Goal: Task Accomplishment & Management: Manage account settings

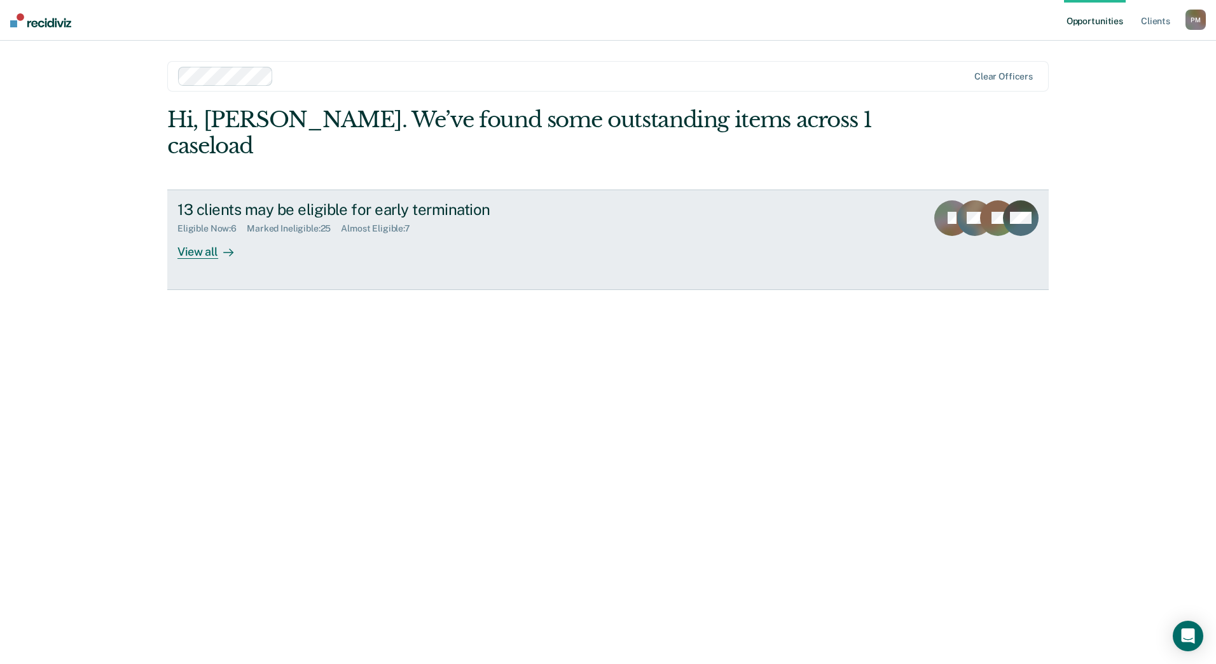
click at [216, 234] on div "View all" at bounding box center [212, 246] width 71 height 25
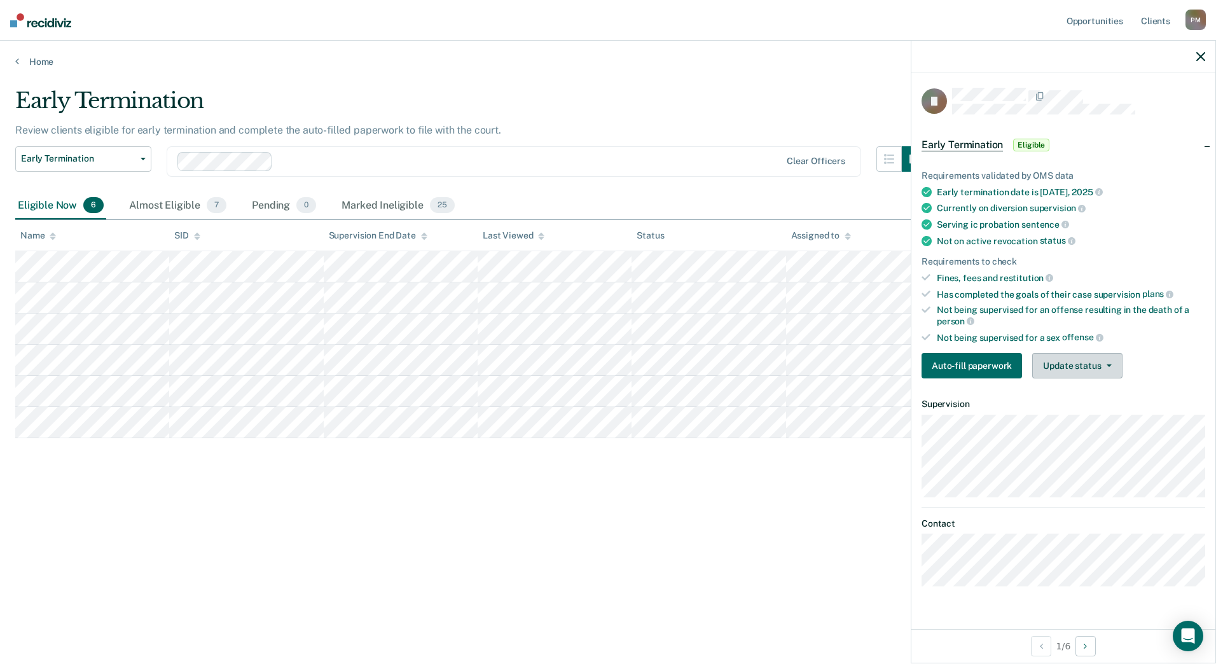
click at [1101, 364] on span "button" at bounding box center [1106, 365] width 10 height 3
click at [1105, 417] on button "Mark Ineligible" at bounding box center [1093, 416] width 123 height 20
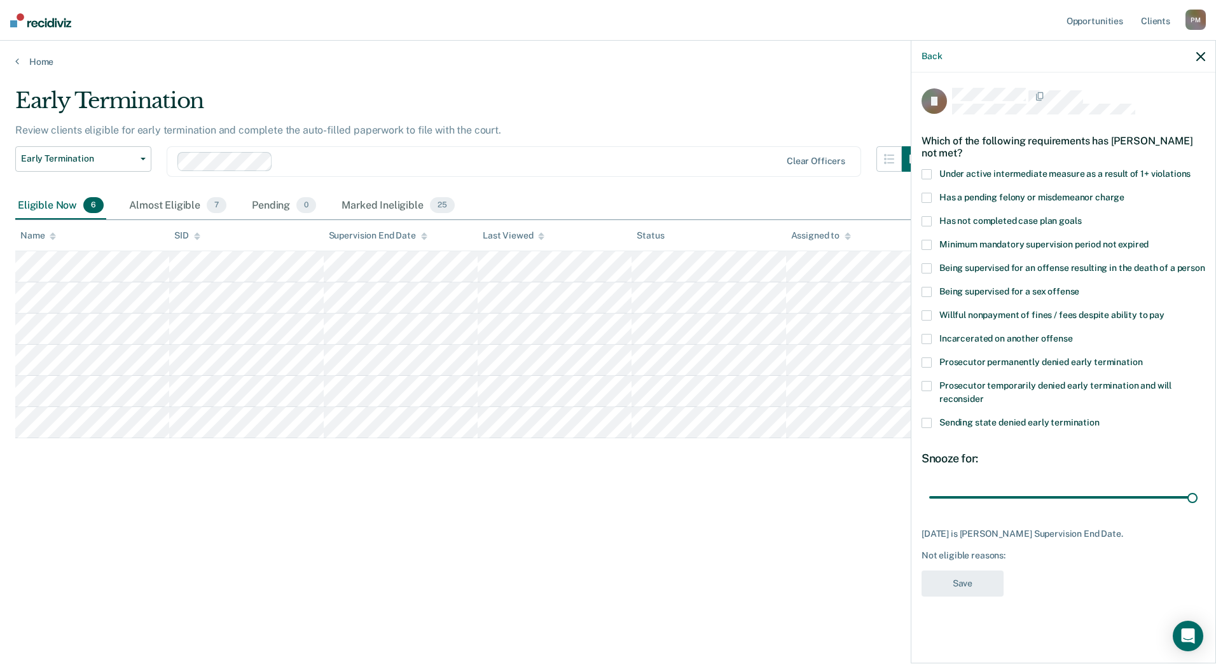
click at [928, 422] on span at bounding box center [926, 423] width 10 height 10
click at [1099, 418] on input "Sending state denied early termination" at bounding box center [1099, 418] width 0 height 0
click at [981, 587] on button "Save" at bounding box center [962, 583] width 82 height 26
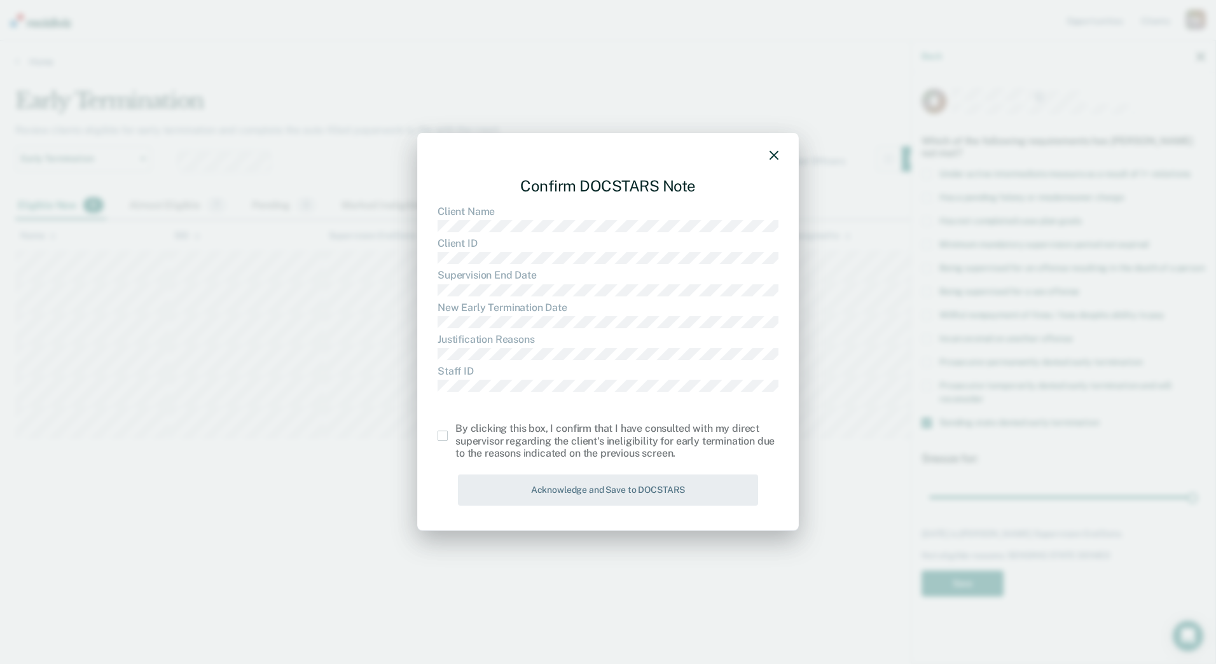
click at [443, 441] on span at bounding box center [442, 435] width 10 height 10
click at [455, 430] on input "checkbox" at bounding box center [455, 430] width 0 height 0
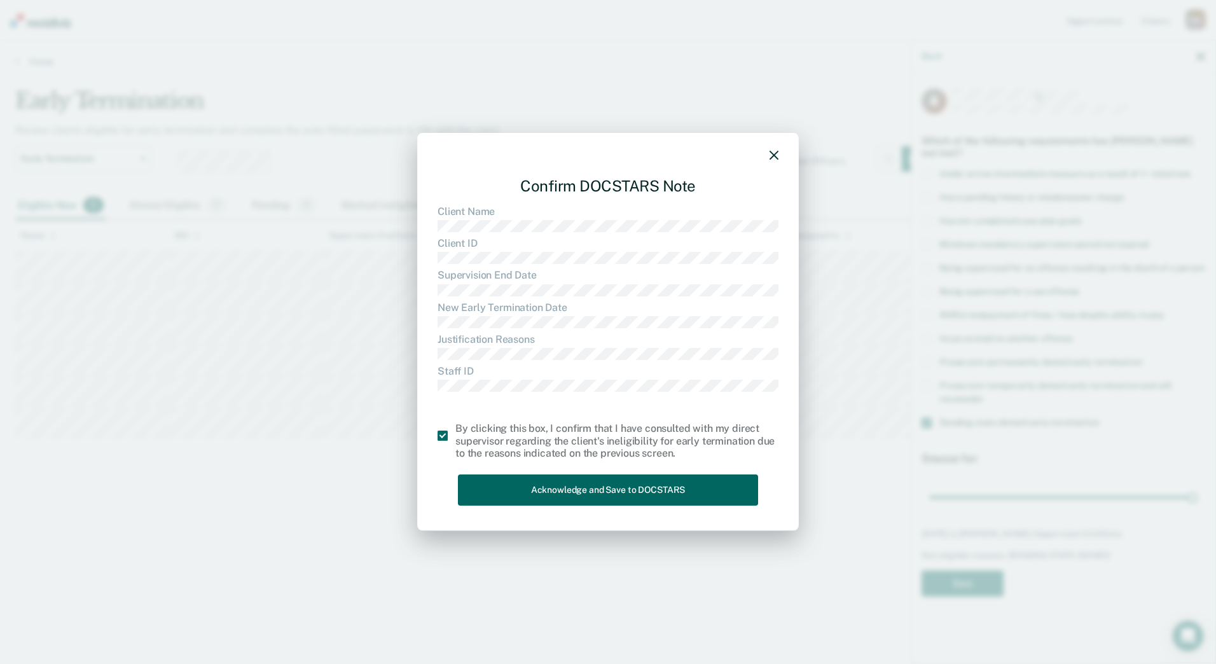
click at [552, 496] on button "Acknowledge and Save to DOCSTARS" at bounding box center [608, 489] width 300 height 31
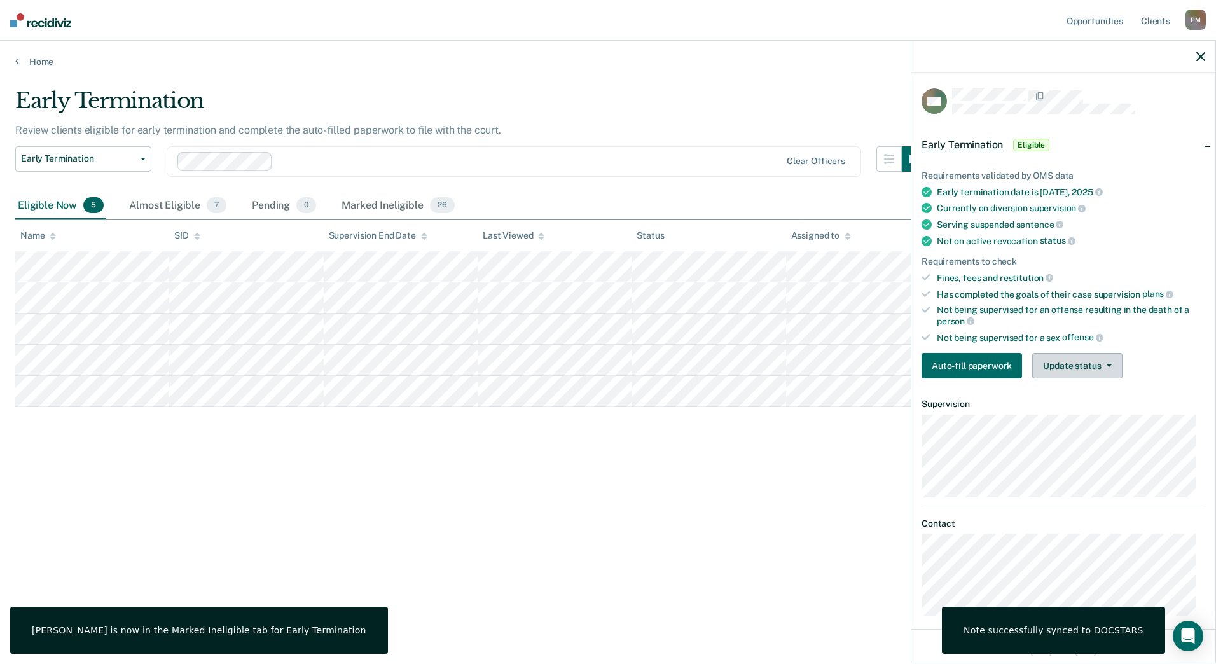
click at [1061, 362] on button "Update status" at bounding box center [1077, 365] width 90 height 25
click at [1079, 418] on button "Mark Ineligible" at bounding box center [1093, 416] width 123 height 20
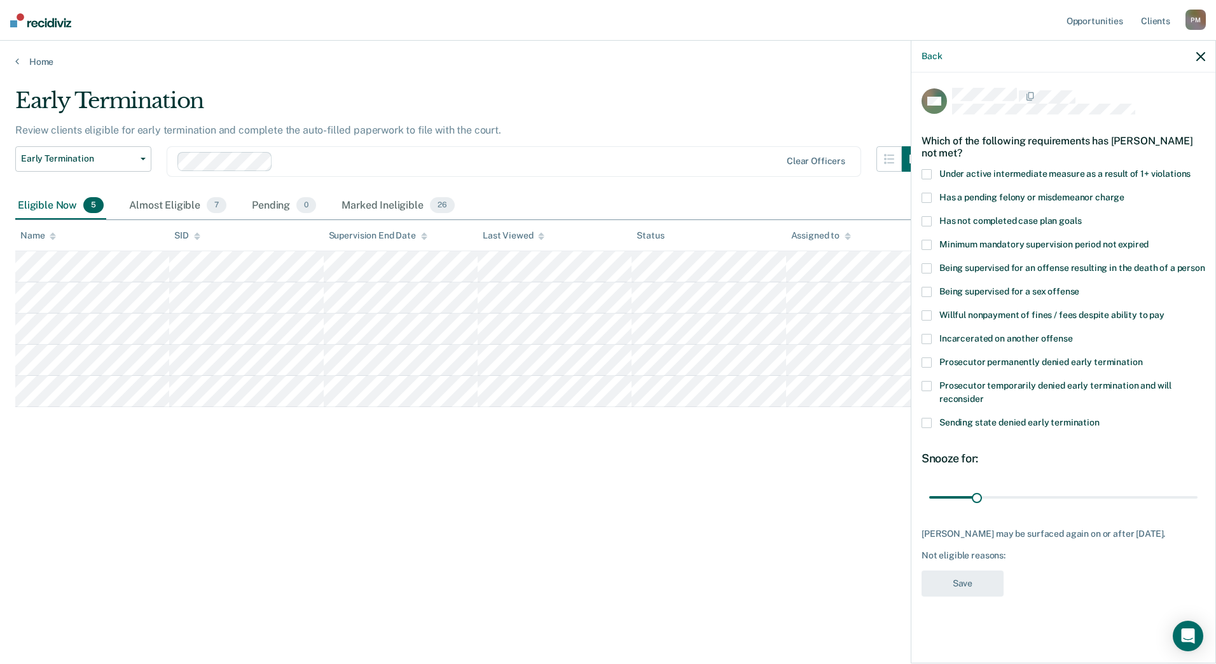
click at [926, 221] on span at bounding box center [926, 221] width 10 height 10
click at [1081, 216] on input "Has not completed case plan goals" at bounding box center [1081, 216] width 0 height 0
click at [977, 497] on input "range" at bounding box center [1063, 497] width 268 height 22
click at [969, 585] on button "Save" at bounding box center [962, 583] width 82 height 26
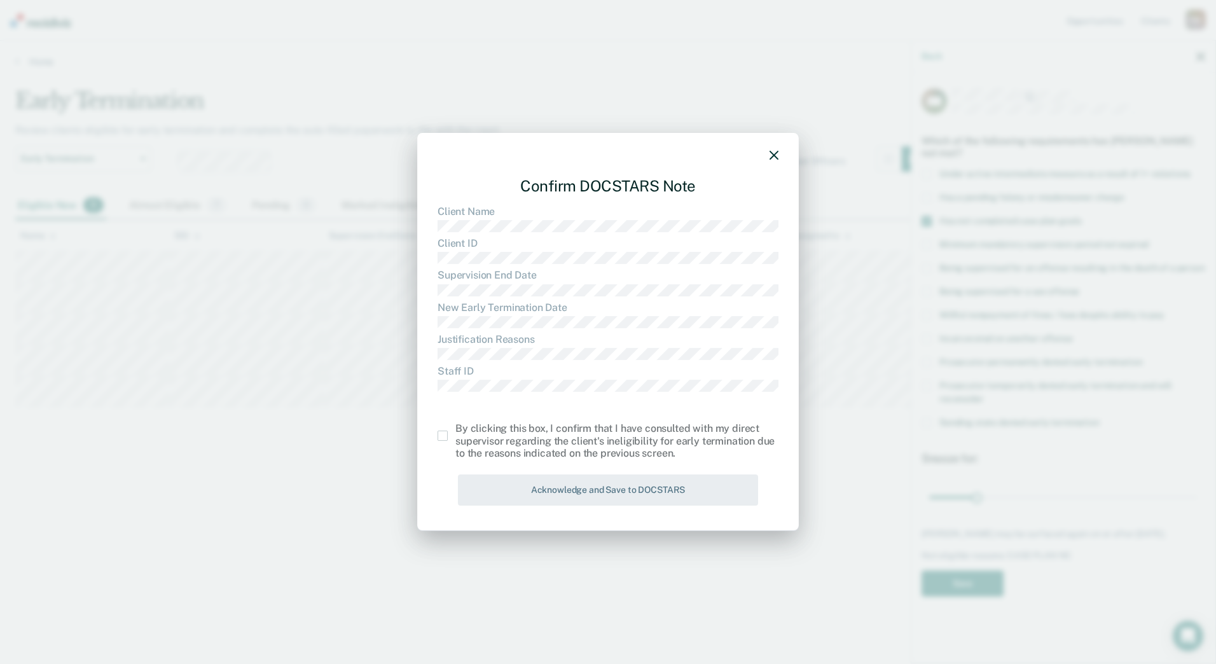
click at [437, 437] on span at bounding box center [442, 435] width 10 height 10
click at [455, 430] on input "checkbox" at bounding box center [455, 430] width 0 height 0
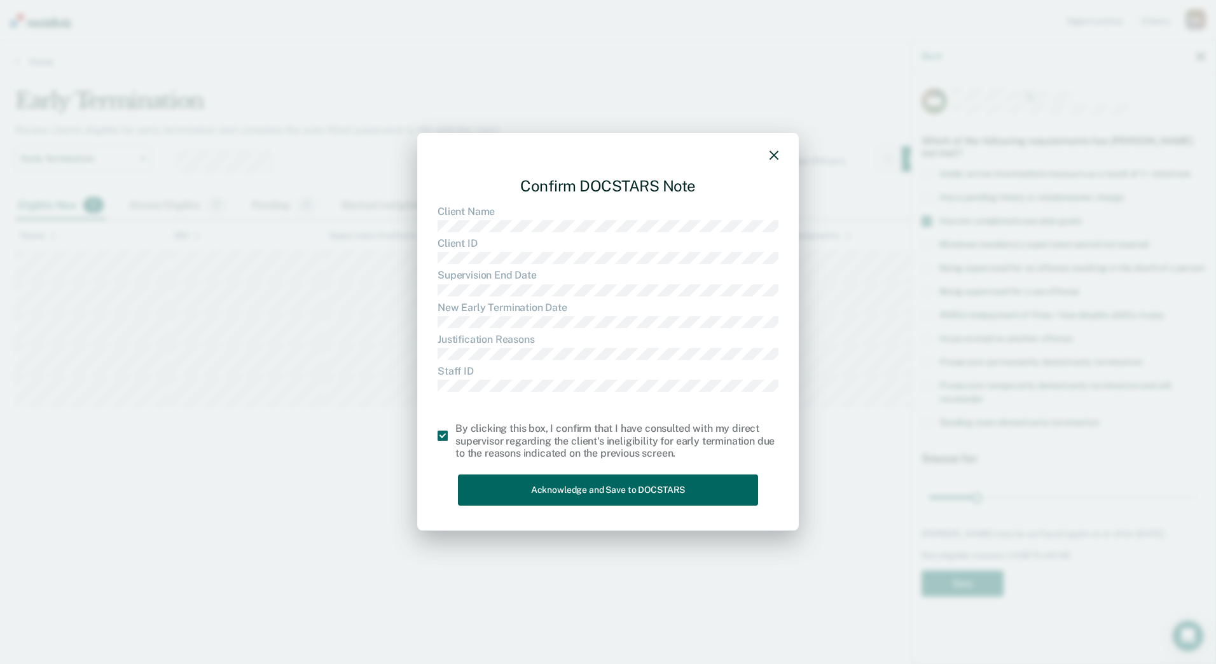
click at [492, 484] on button "Acknowledge and Save to DOCSTARS" at bounding box center [608, 489] width 300 height 31
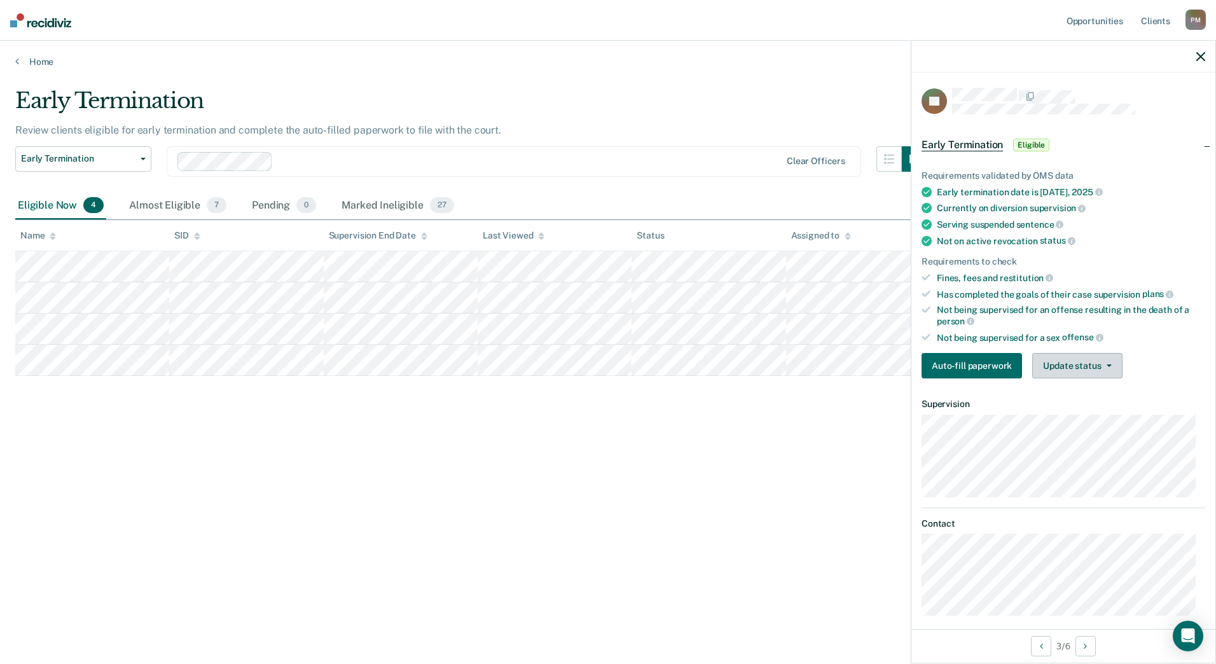
click at [1066, 360] on button "Update status" at bounding box center [1077, 365] width 90 height 25
click at [1091, 425] on article "SL Early Termination Eligible Requirements validated by OMS data Early terminat…" at bounding box center [1063, 352] width 284 height 528
click at [1068, 365] on button "Update status" at bounding box center [1077, 365] width 90 height 25
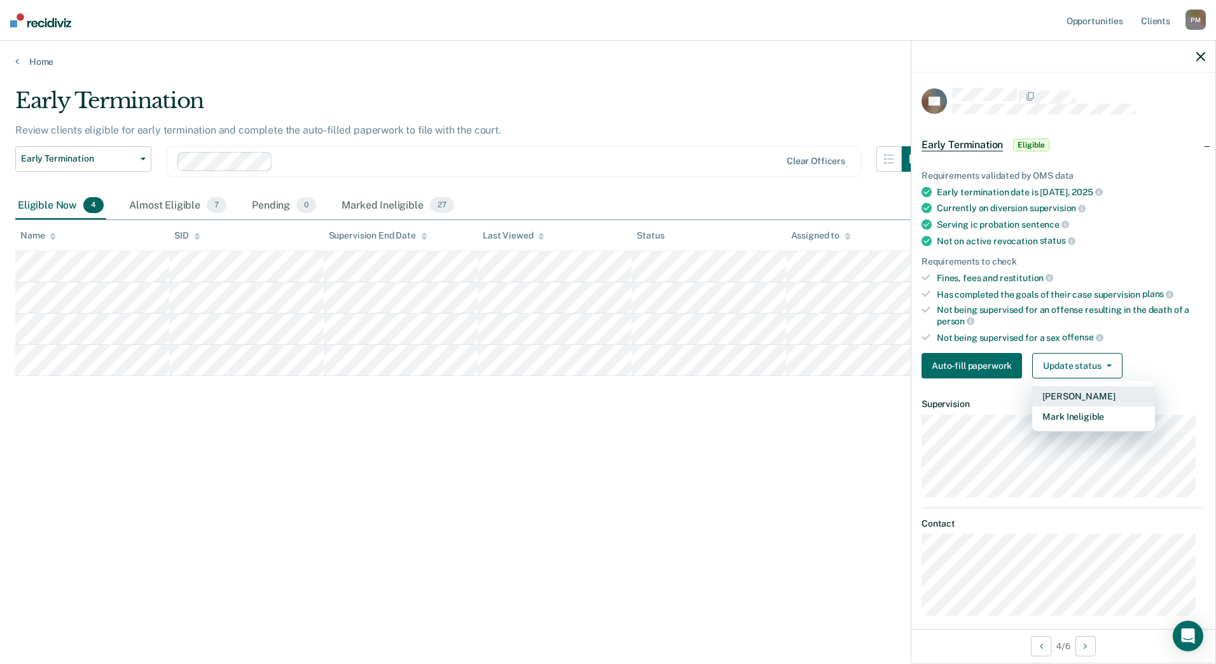
click at [1081, 393] on button "Mark Pending" at bounding box center [1093, 396] width 123 height 20
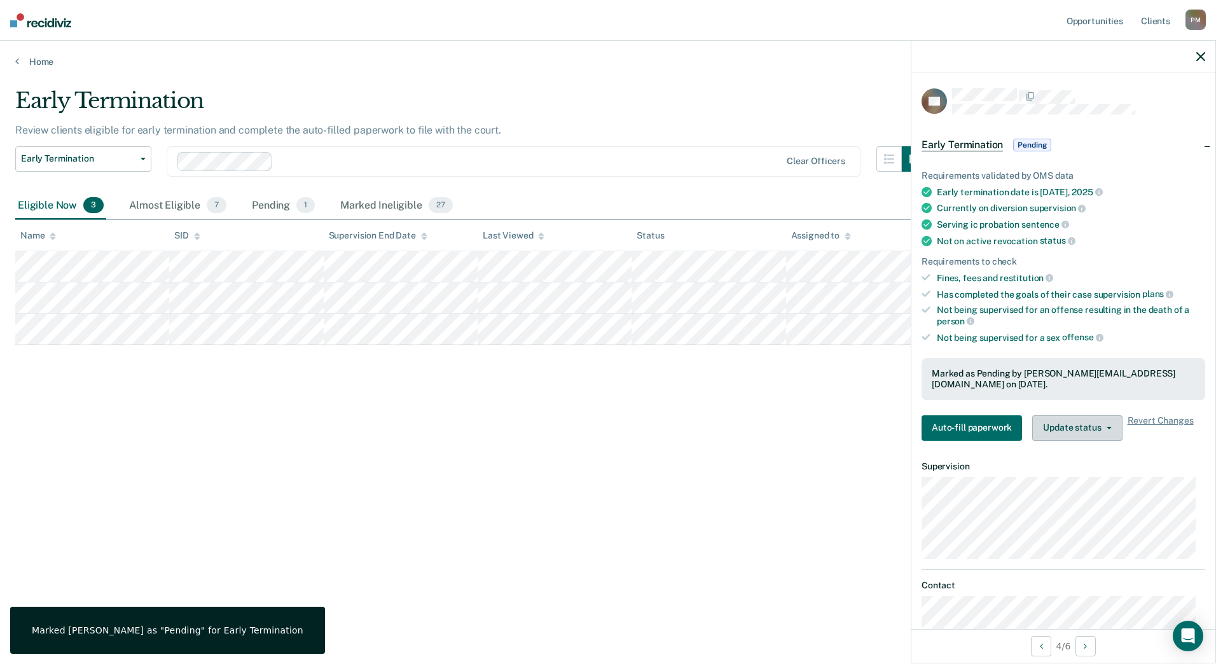
click at [1078, 427] on button "Update status" at bounding box center [1077, 427] width 90 height 25
click at [1075, 460] on button "Revert from Pending" at bounding box center [1093, 458] width 123 height 20
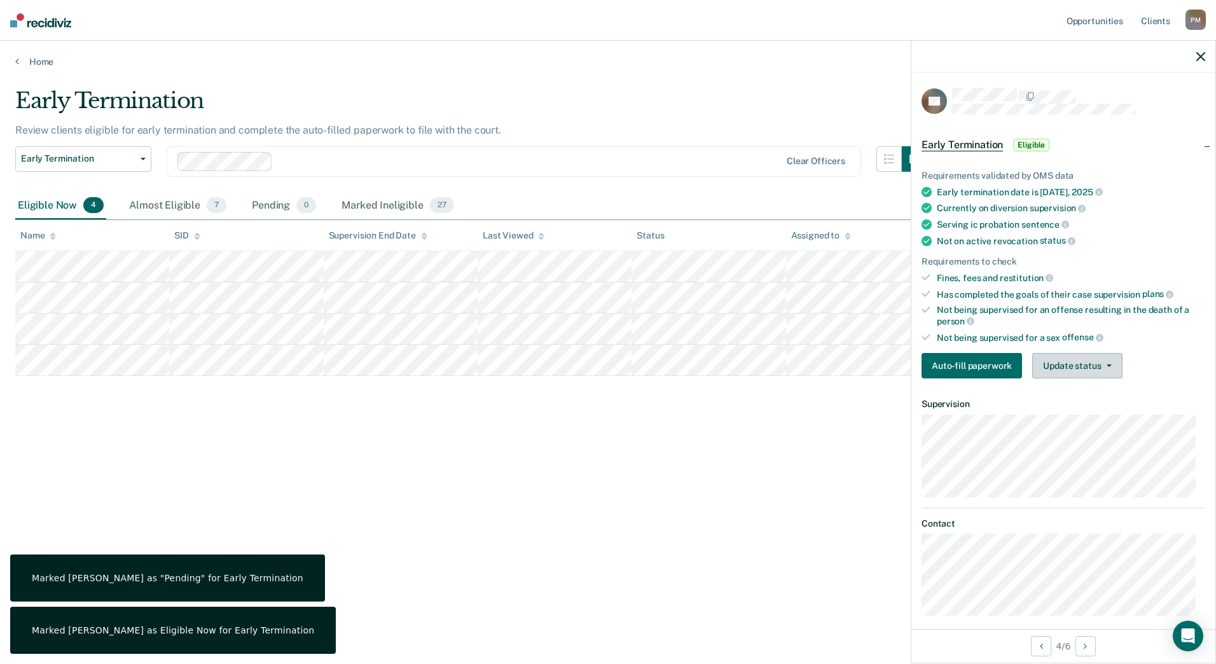
click at [1082, 371] on button "Update status" at bounding box center [1077, 365] width 90 height 25
click at [1082, 422] on button "Mark Ineligible" at bounding box center [1093, 416] width 123 height 20
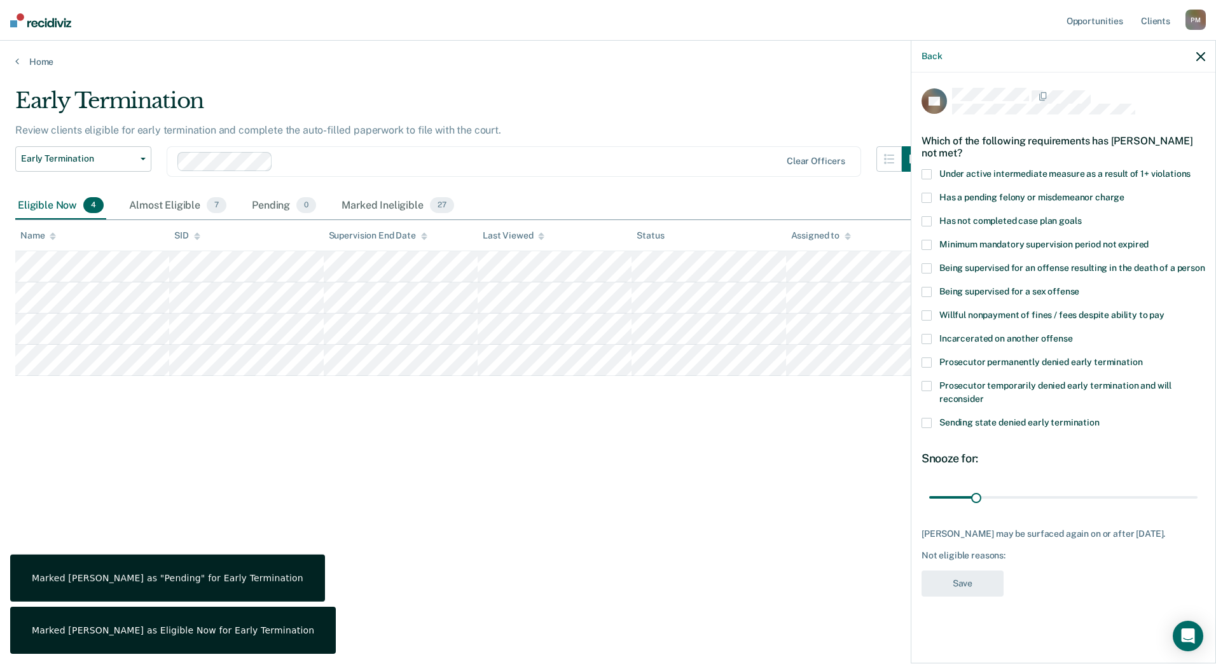
click at [925, 221] on span at bounding box center [926, 221] width 10 height 10
click at [1081, 216] on input "Has not completed case plan goals" at bounding box center [1081, 216] width 0 height 0
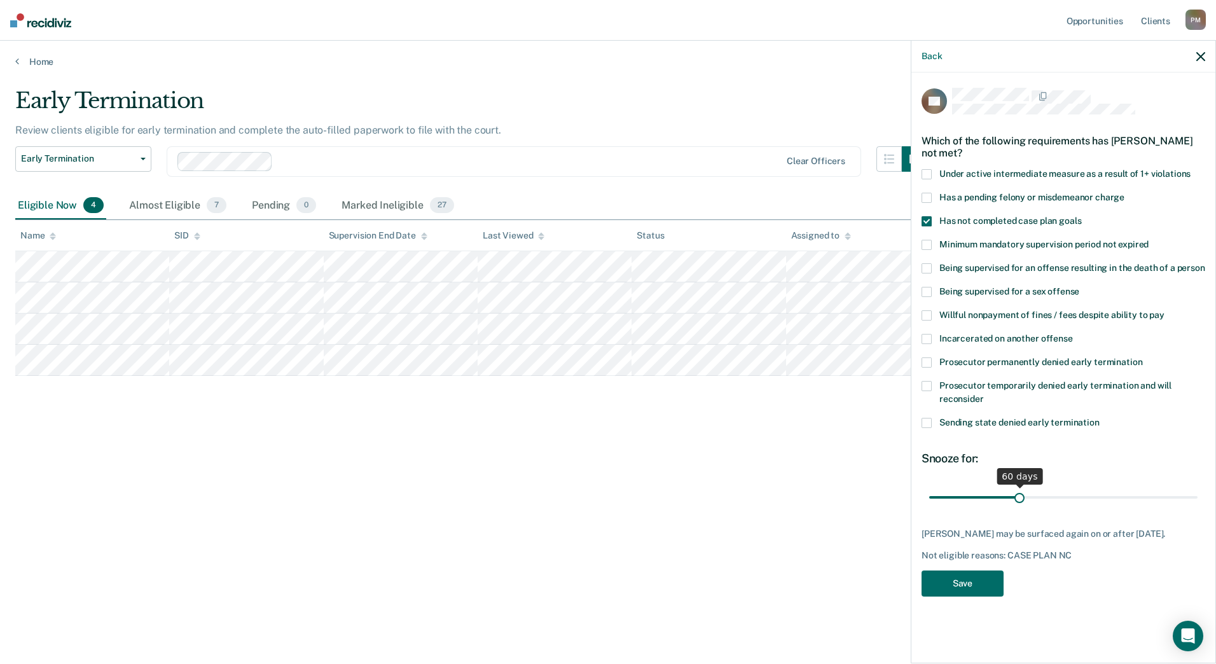
drag, startPoint x: 975, startPoint y: 496, endPoint x: 1019, endPoint y: 506, distance: 44.9
type input "60"
click at [1019, 506] on input "range" at bounding box center [1063, 497] width 268 height 22
click at [971, 589] on button "Save" at bounding box center [962, 583] width 82 height 26
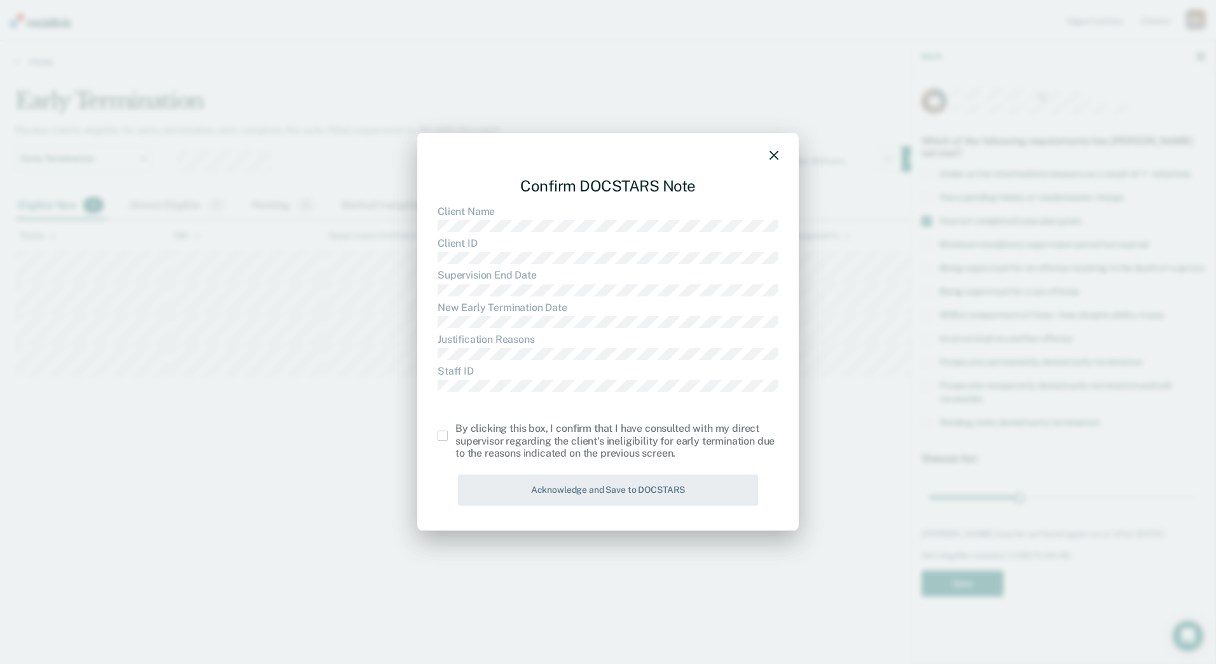
click at [442, 439] on span at bounding box center [442, 435] width 10 height 10
click at [455, 430] on input "checkbox" at bounding box center [455, 430] width 0 height 0
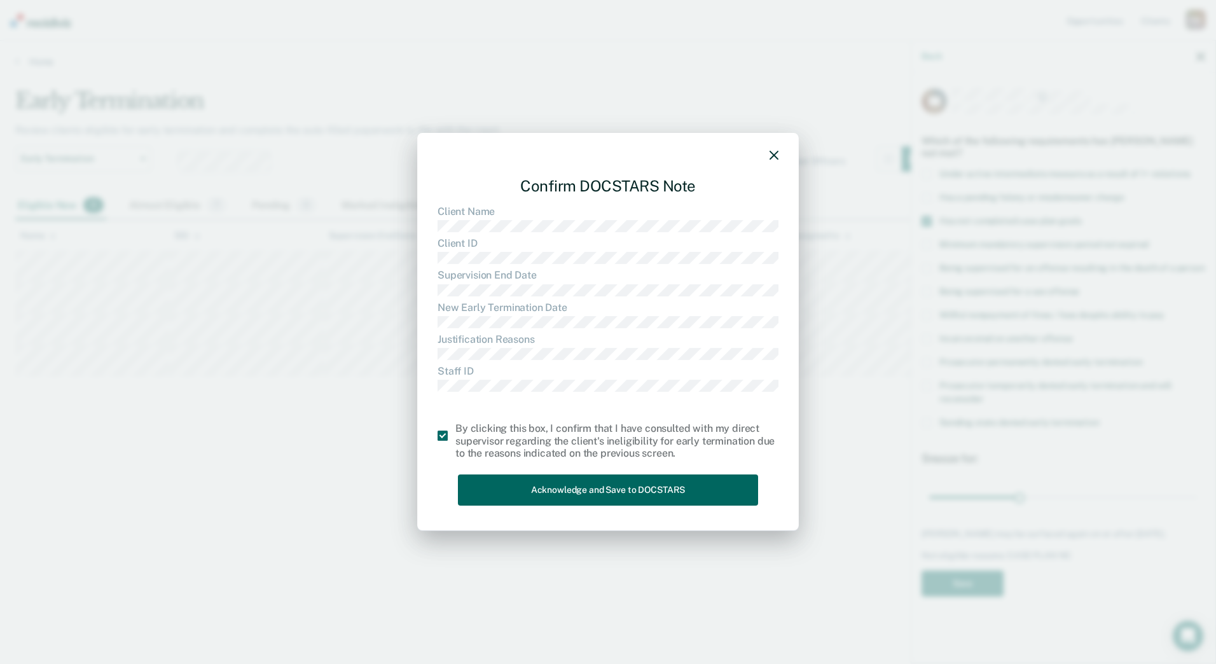
drag, startPoint x: 485, startPoint y: 483, endPoint x: 759, endPoint y: 506, distance: 275.6
click at [485, 483] on button "Acknowledge and Save to DOCSTARS" at bounding box center [608, 489] width 300 height 31
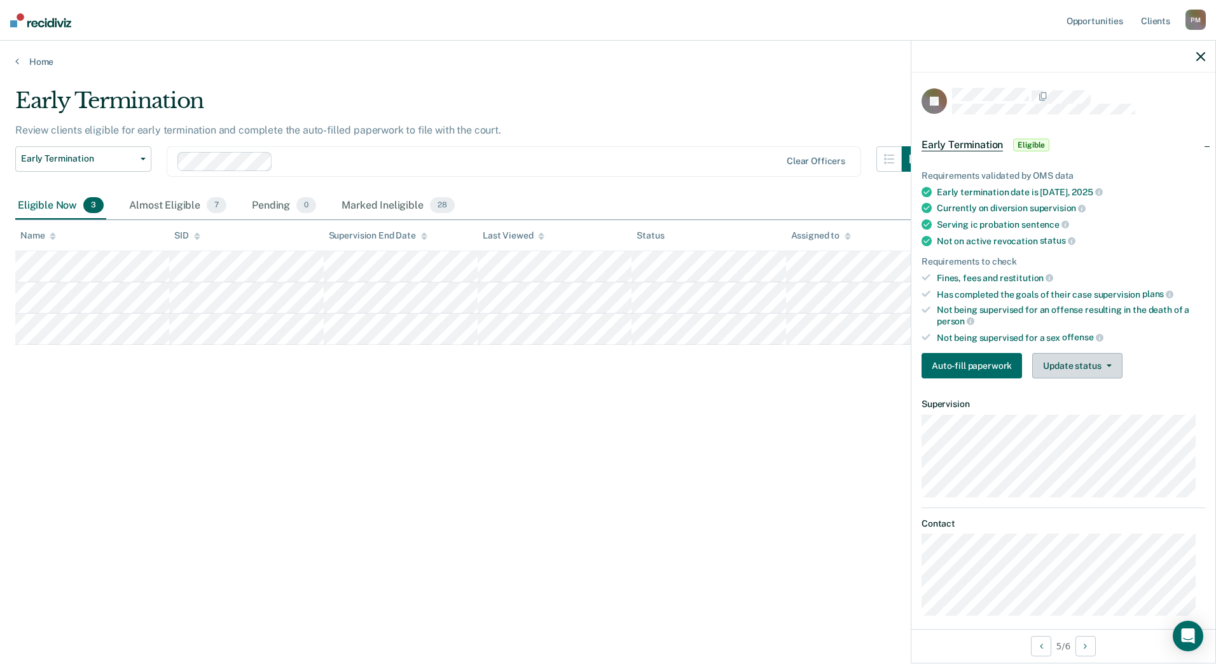
click at [1106, 355] on button "Update status" at bounding box center [1077, 365] width 90 height 25
click at [1101, 414] on button "Mark Ineligible" at bounding box center [1093, 416] width 123 height 20
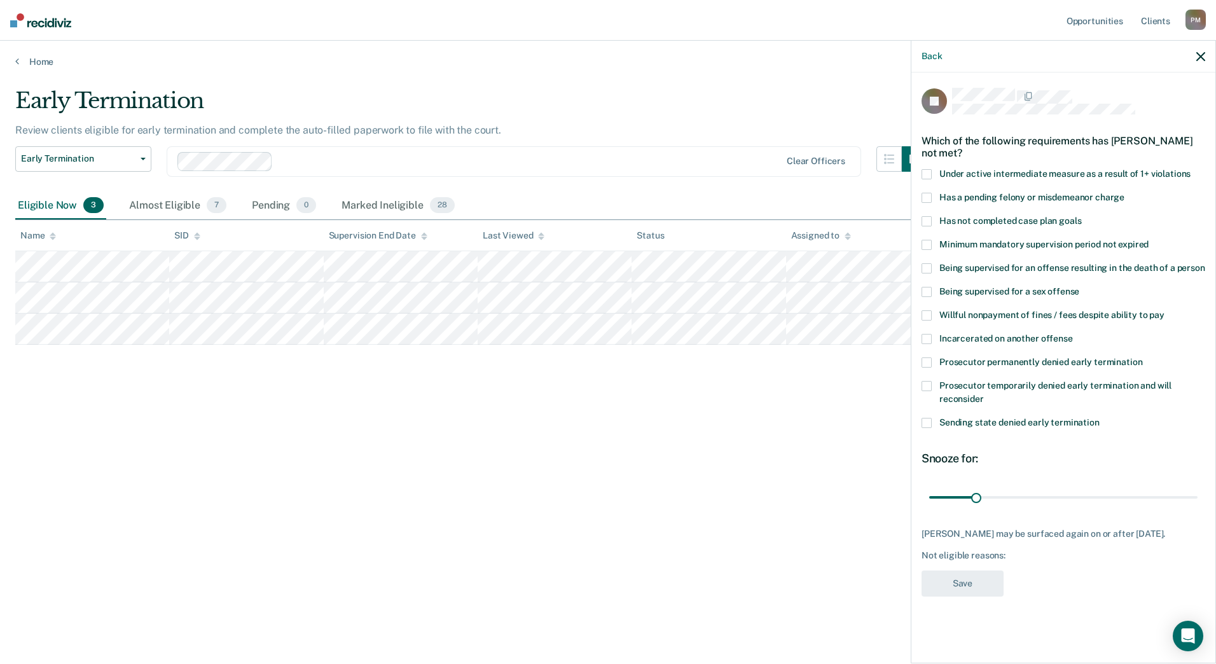
click at [932, 221] on label "Has not completed case plan goals" at bounding box center [1063, 222] width 284 height 13
click at [1081, 216] on input "Has not completed case plan goals" at bounding box center [1081, 216] width 0 height 0
click at [964, 583] on button "Save" at bounding box center [962, 583] width 82 height 26
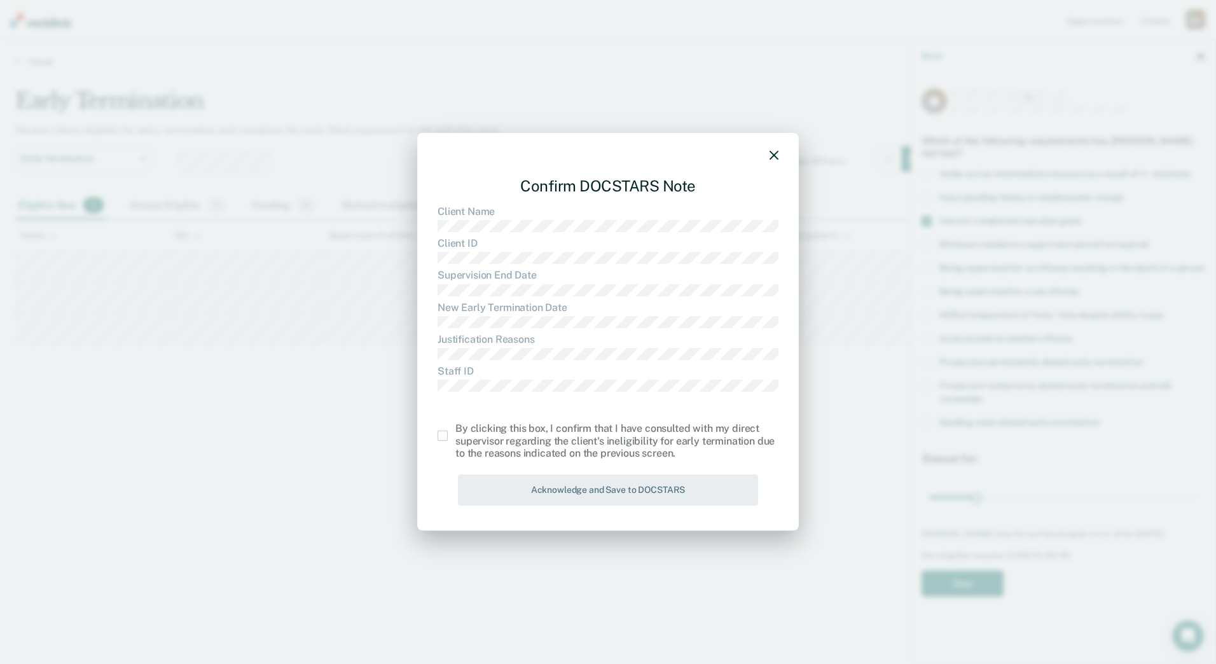
click at [444, 437] on span at bounding box center [442, 435] width 10 height 10
click at [455, 430] on input "checkbox" at bounding box center [455, 430] width 0 height 0
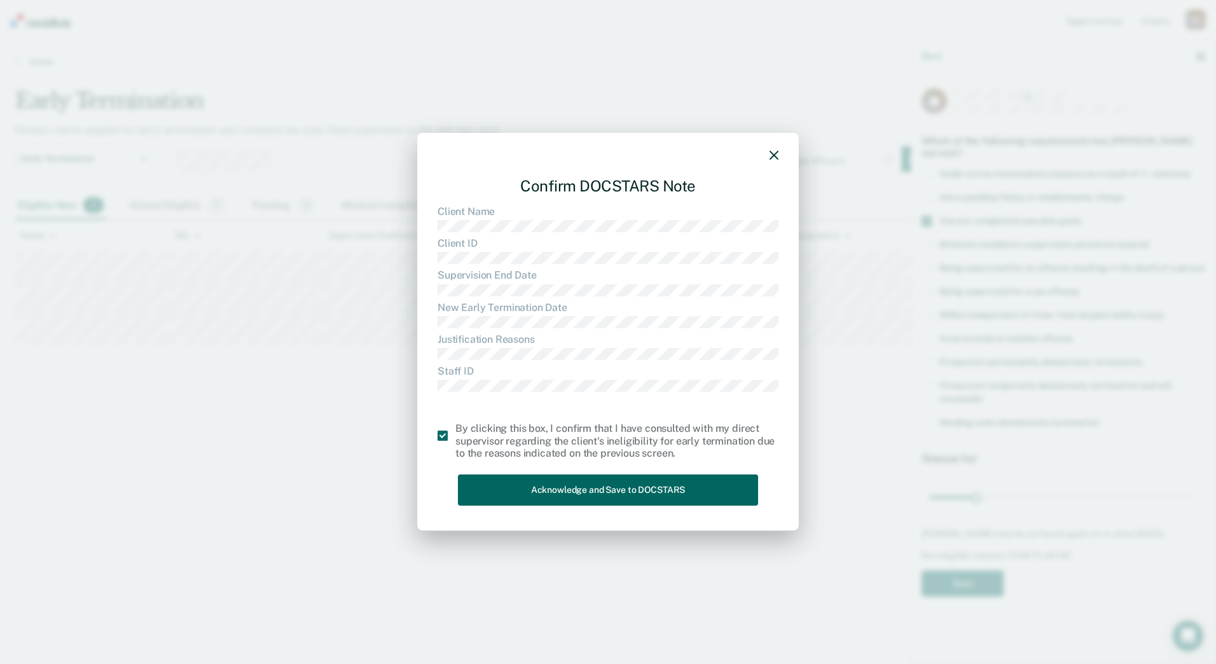
click at [492, 488] on button "Acknowledge and Save to DOCSTARS" at bounding box center [608, 489] width 300 height 31
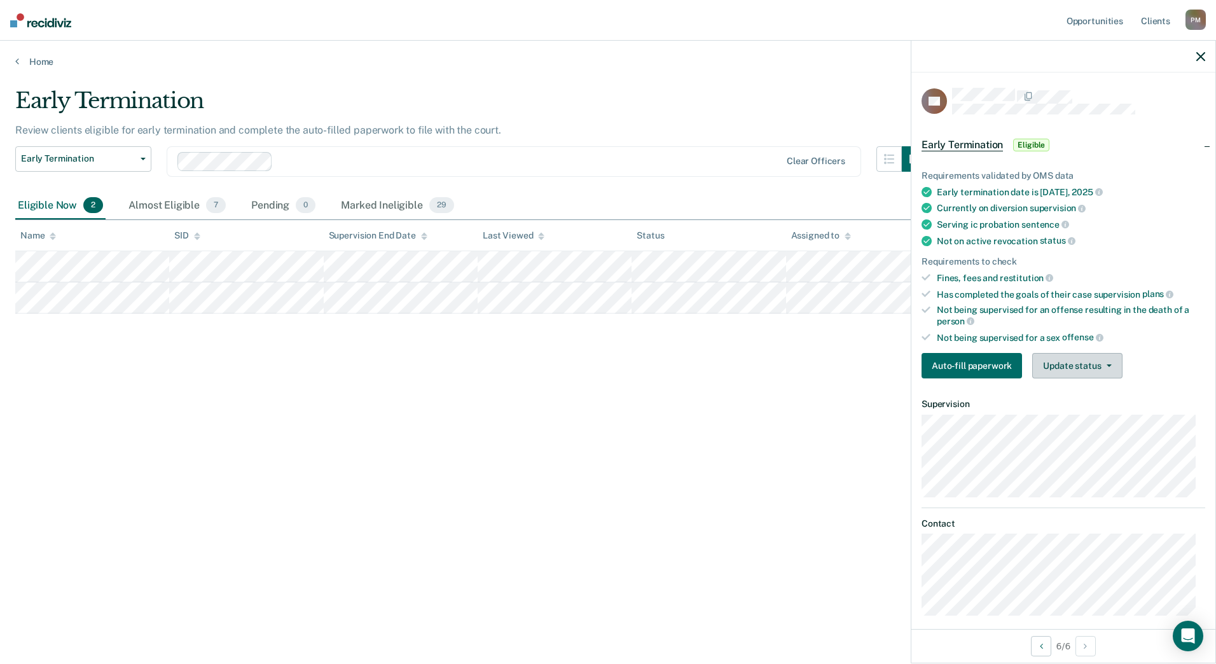
click at [1081, 357] on button "Update status" at bounding box center [1077, 365] width 90 height 25
click at [1084, 419] on button "Mark Ineligible" at bounding box center [1093, 416] width 123 height 20
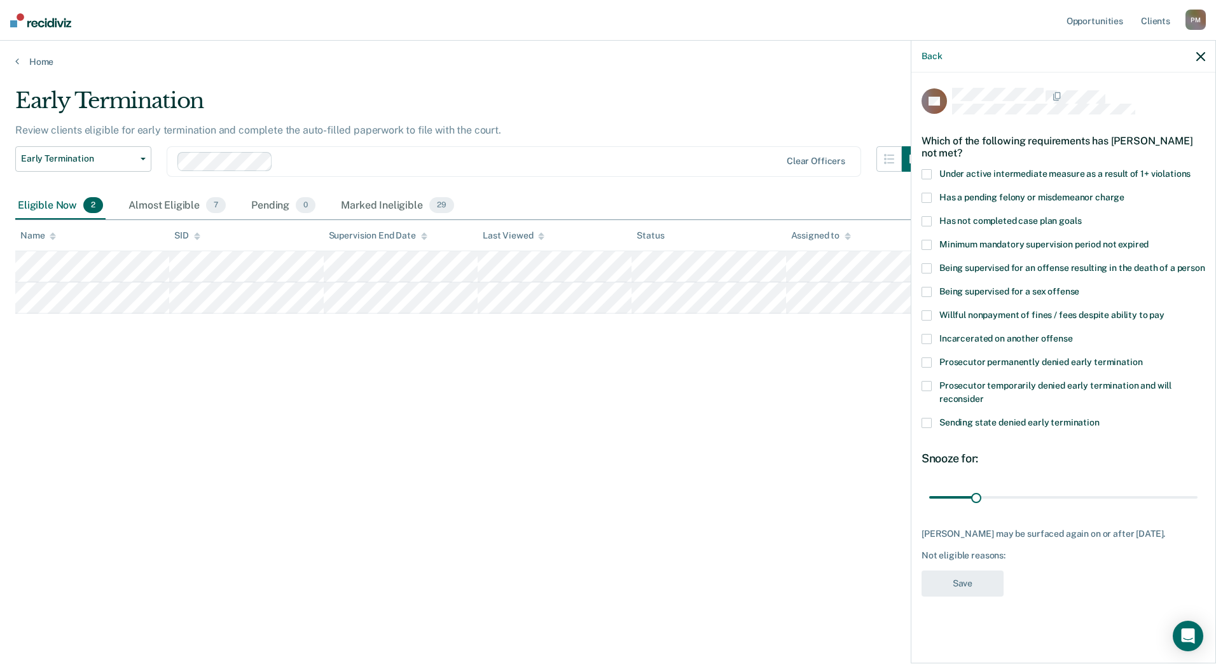
click at [925, 217] on span at bounding box center [926, 221] width 10 height 10
click at [1081, 216] on input "Has not completed case plan goals" at bounding box center [1081, 216] width 0 height 0
drag, startPoint x: 976, startPoint y: 500, endPoint x: 1063, endPoint y: 513, distance: 87.4
type input "90"
click at [1063, 508] on input "range" at bounding box center [1063, 497] width 268 height 22
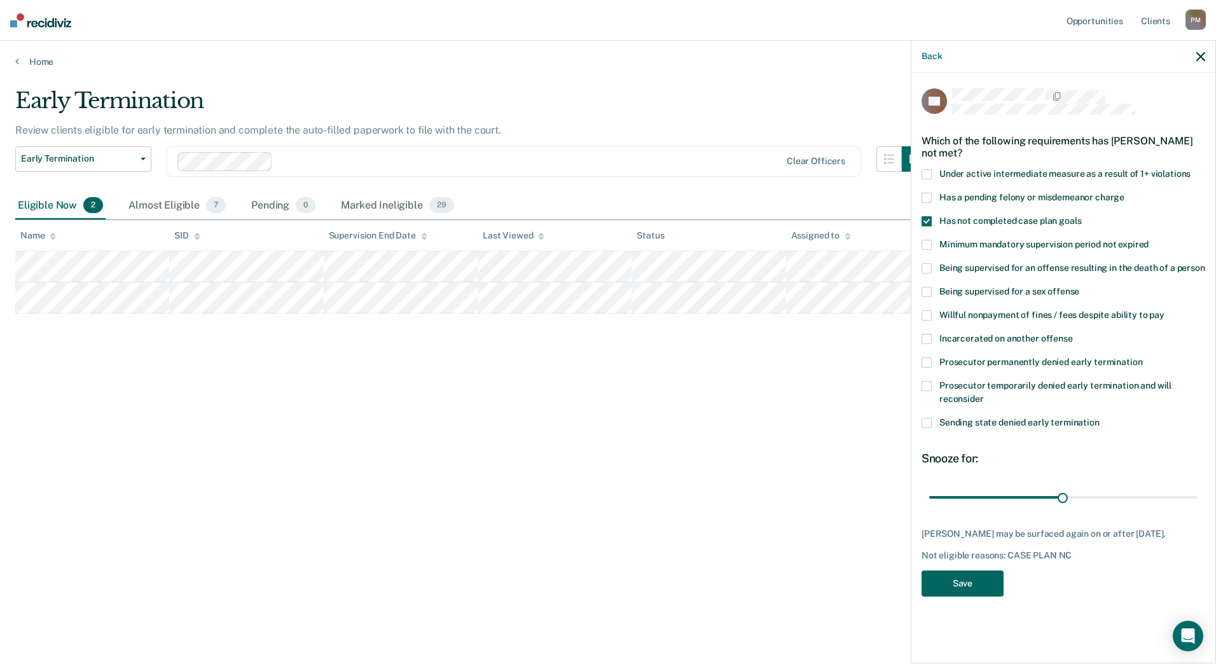
click at [989, 596] on button "Save" at bounding box center [962, 583] width 82 height 26
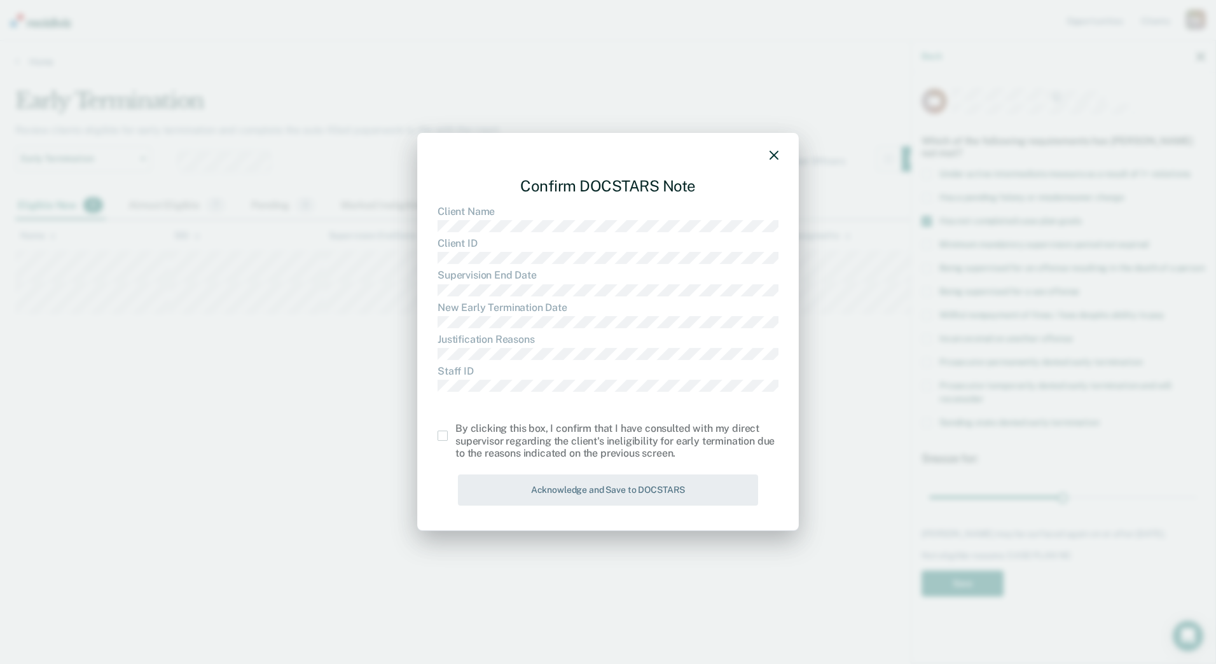
click at [439, 439] on span at bounding box center [442, 435] width 10 height 10
click at [455, 430] on input "checkbox" at bounding box center [455, 430] width 0 height 0
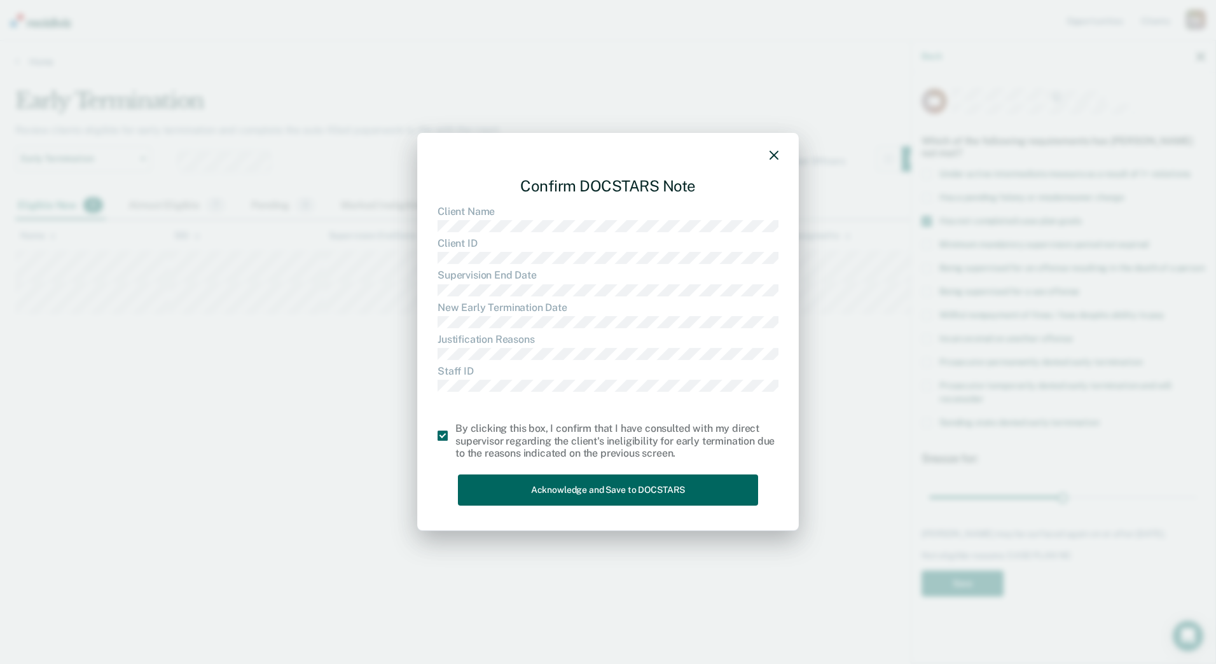
click at [509, 493] on button "Acknowledge and Save to DOCSTARS" at bounding box center [608, 489] width 300 height 31
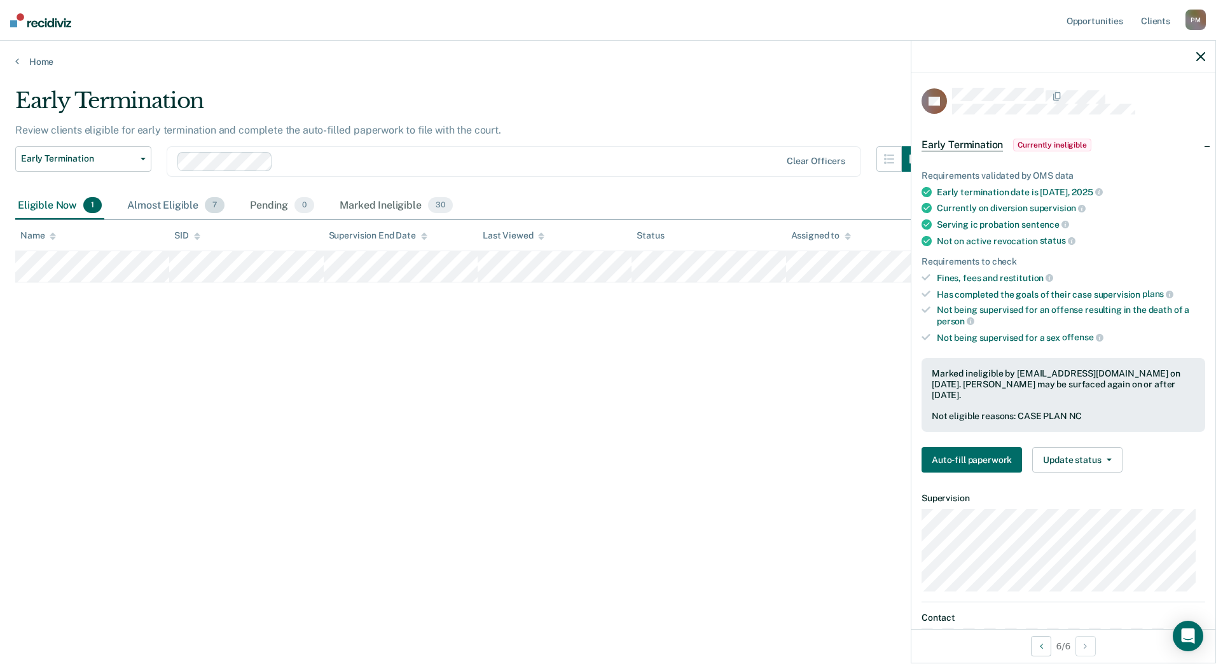
click at [163, 202] on div "Almost Eligible 7" at bounding box center [176, 206] width 102 height 28
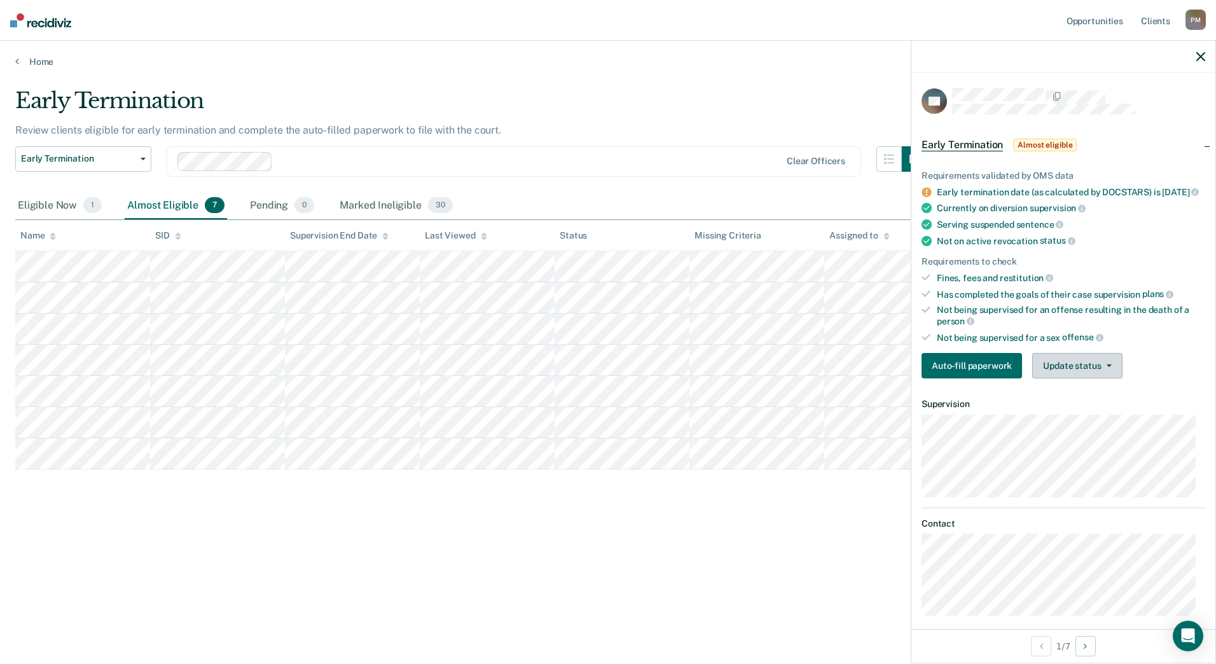
click at [1114, 375] on button "Update status" at bounding box center [1077, 365] width 90 height 25
click at [1082, 427] on button "Mark Ineligible" at bounding box center [1093, 416] width 123 height 20
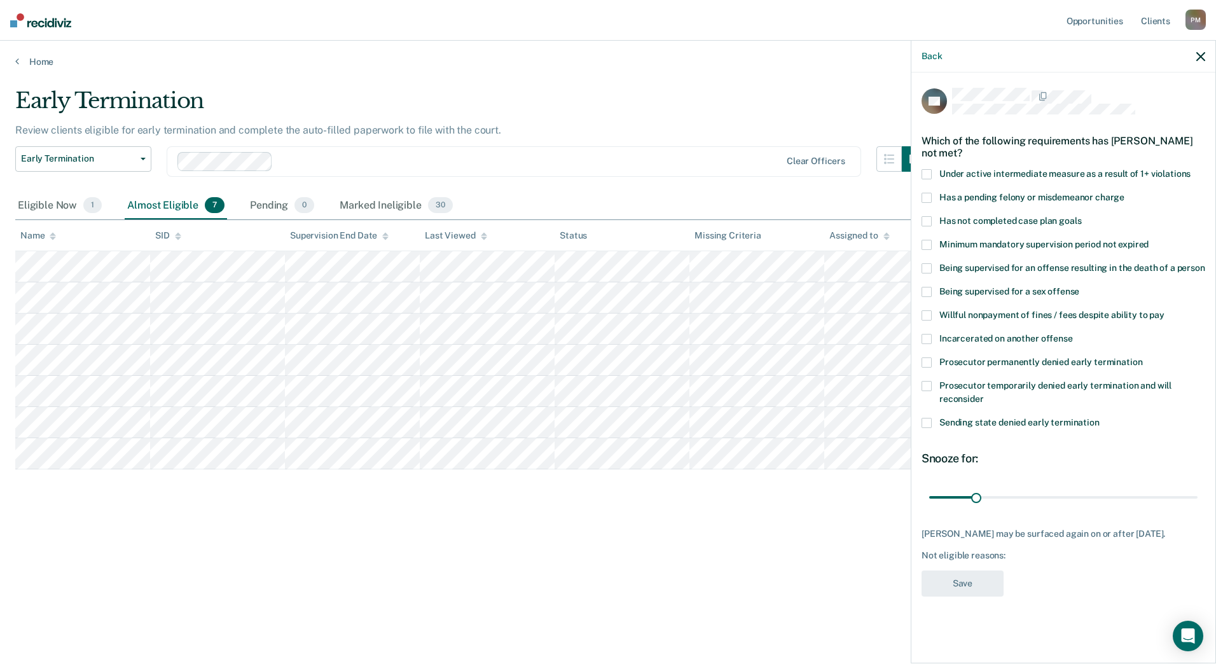
click at [925, 224] on span at bounding box center [926, 221] width 10 height 10
click at [1081, 216] on input "Has not completed case plan goals" at bounding box center [1081, 216] width 0 height 0
click at [972, 589] on button "Save" at bounding box center [962, 583] width 82 height 26
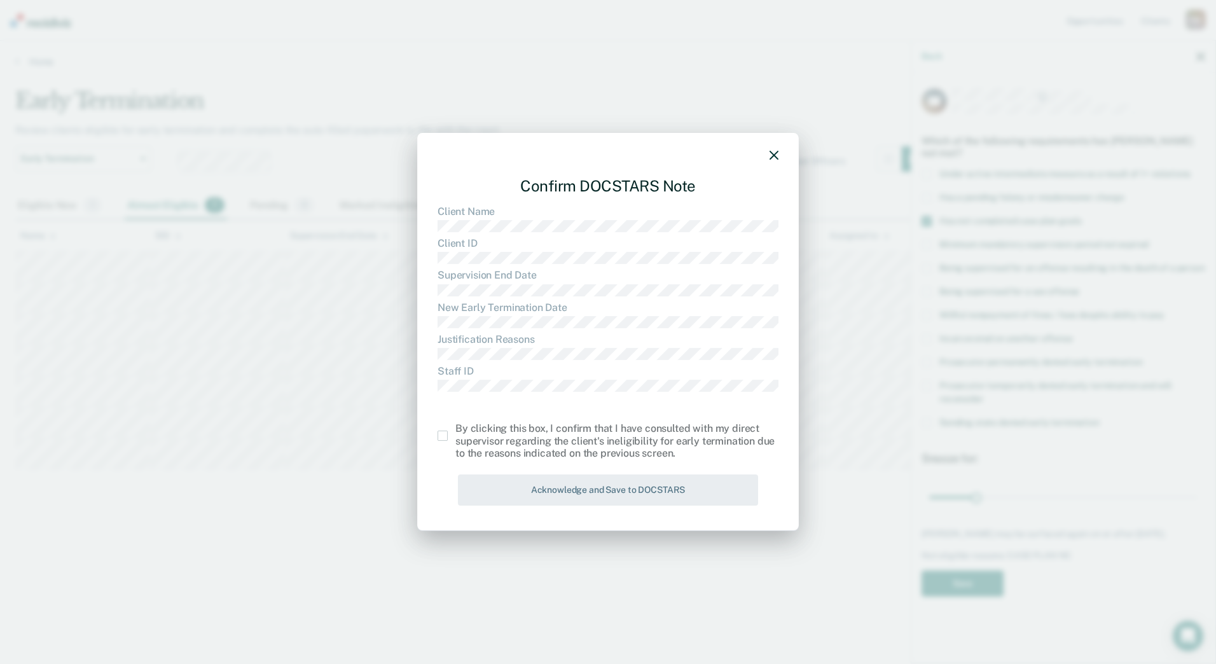
click at [436, 441] on div "Confirm DOCSTARS Note Client Name Client ID Supervision End Date New Early Term…" at bounding box center [608, 332] width 382 height 398
click at [441, 438] on span at bounding box center [442, 435] width 10 height 10
click at [455, 430] on input "checkbox" at bounding box center [455, 430] width 0 height 0
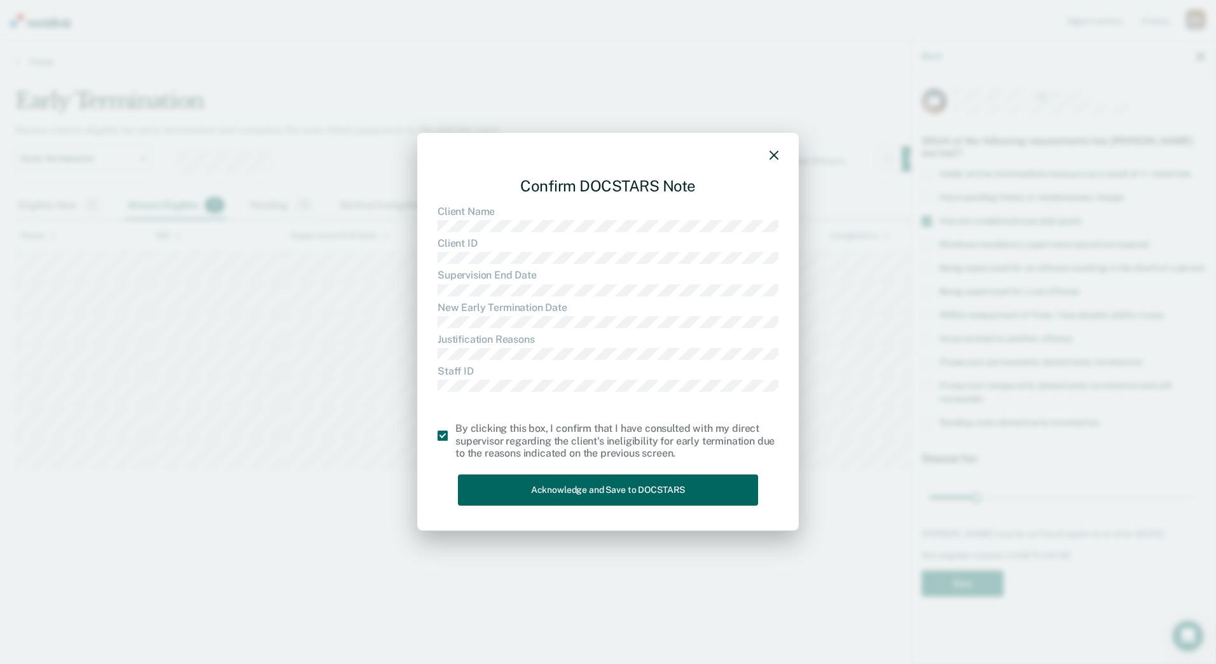
click at [482, 488] on button "Acknowledge and Save to DOCSTARS" at bounding box center [608, 489] width 300 height 31
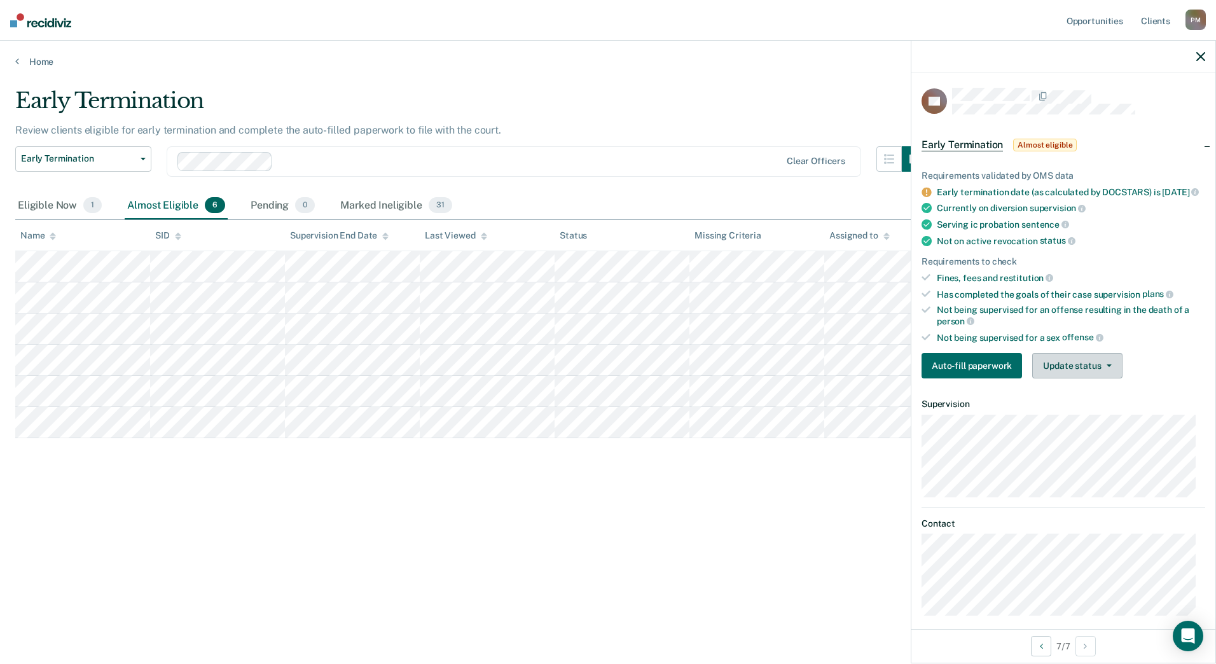
click at [1107, 367] on icon "button" at bounding box center [1108, 365] width 5 height 3
click at [1104, 427] on button "Mark Ineligible" at bounding box center [1093, 416] width 123 height 20
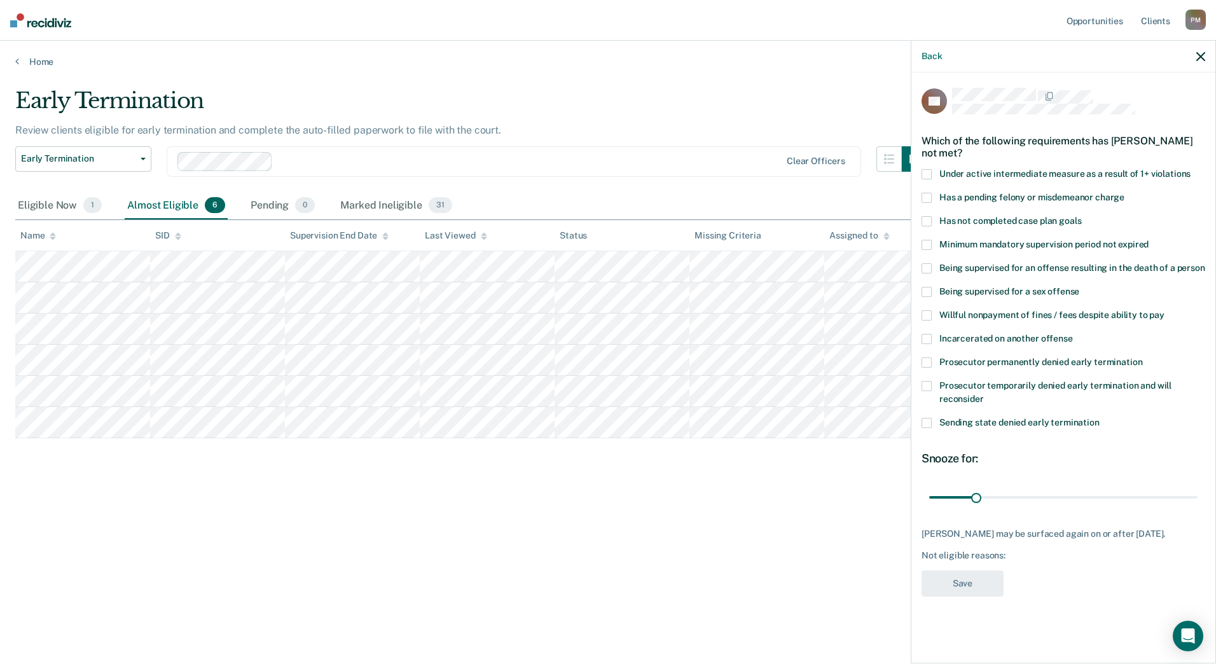
click at [928, 214] on div "Has a pending felony or misdemeanor charge" at bounding box center [1063, 205] width 284 height 24
click at [925, 221] on span at bounding box center [926, 221] width 10 height 10
click at [1081, 216] on input "Has not completed case plan goals" at bounding box center [1081, 216] width 0 height 0
drag, startPoint x: 977, startPoint y: 497, endPoint x: 1063, endPoint y: 503, distance: 86.1
type input "90"
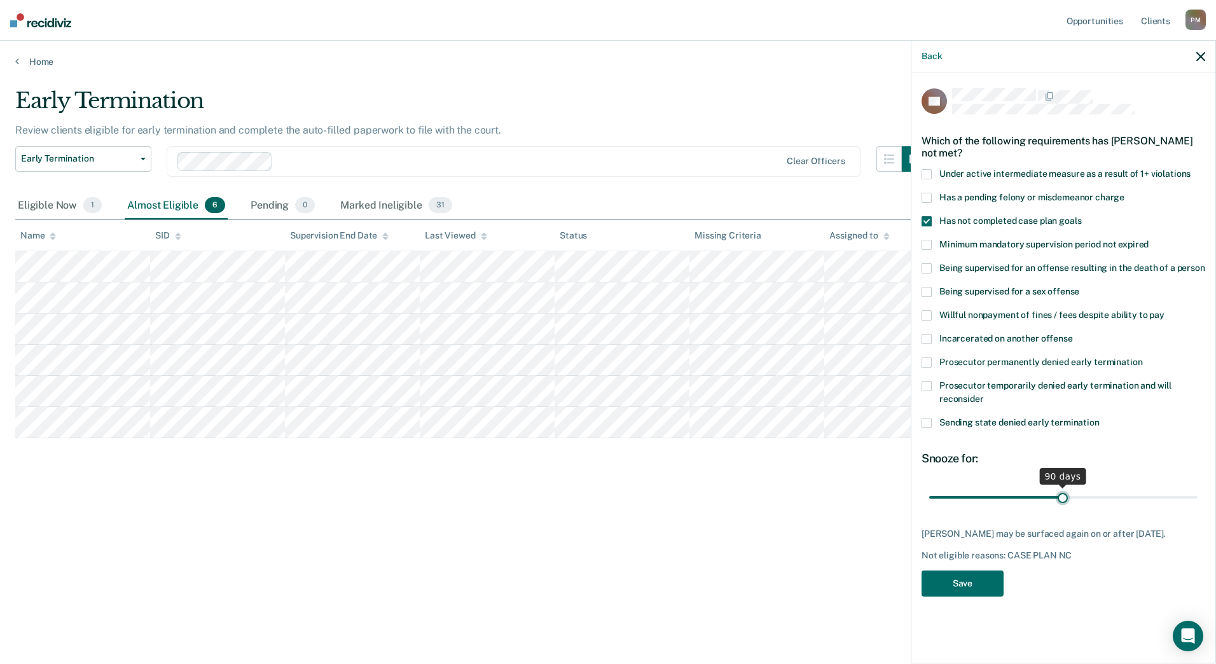
click at [1063, 503] on input "range" at bounding box center [1063, 497] width 268 height 22
click at [979, 592] on button "Save" at bounding box center [962, 583] width 82 height 26
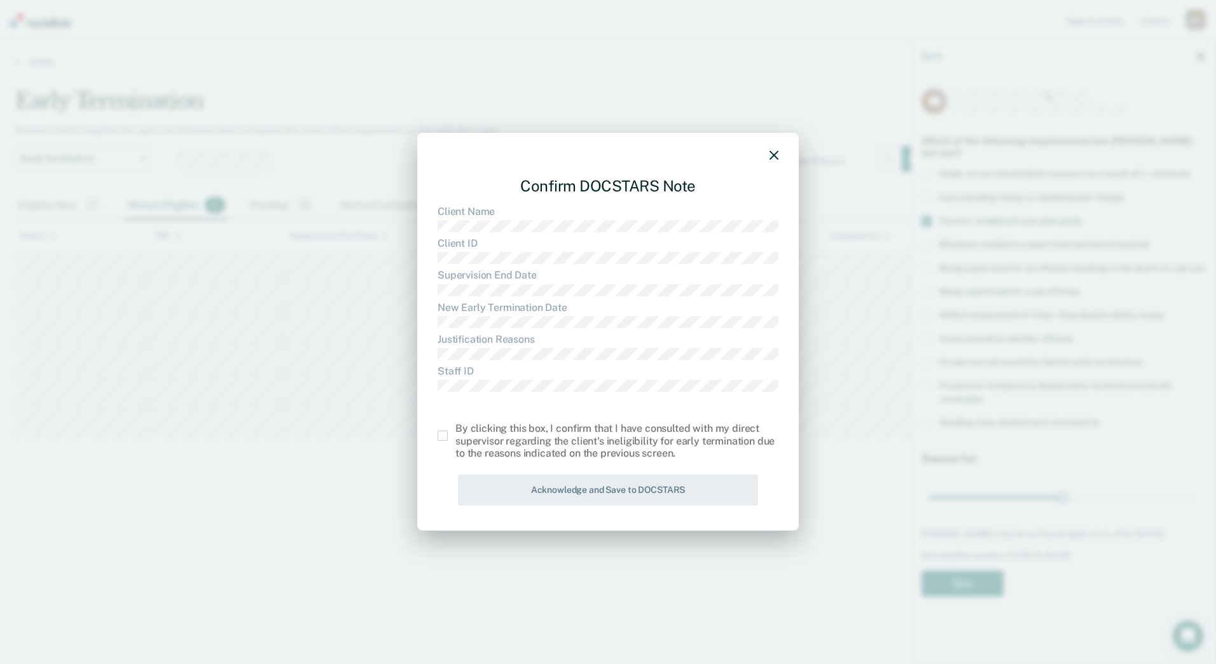
click at [438, 436] on span at bounding box center [442, 435] width 10 height 10
click at [455, 430] on input "checkbox" at bounding box center [455, 430] width 0 height 0
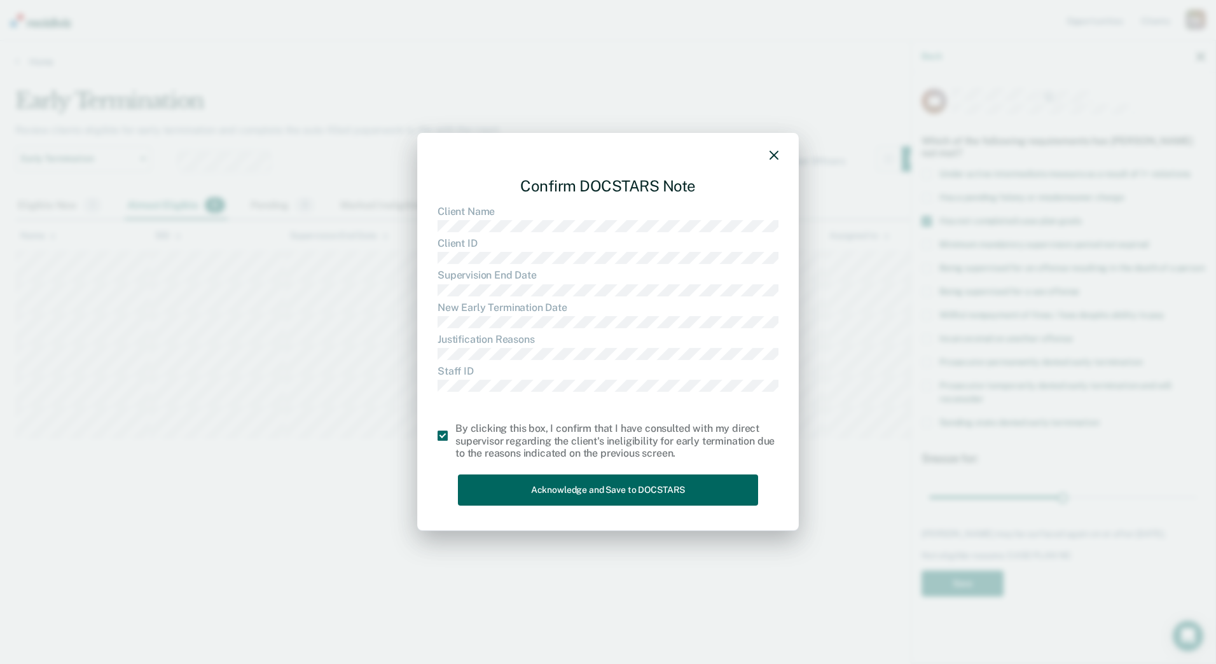
click at [481, 488] on button "Acknowledge and Save to DOCSTARS" at bounding box center [608, 489] width 300 height 31
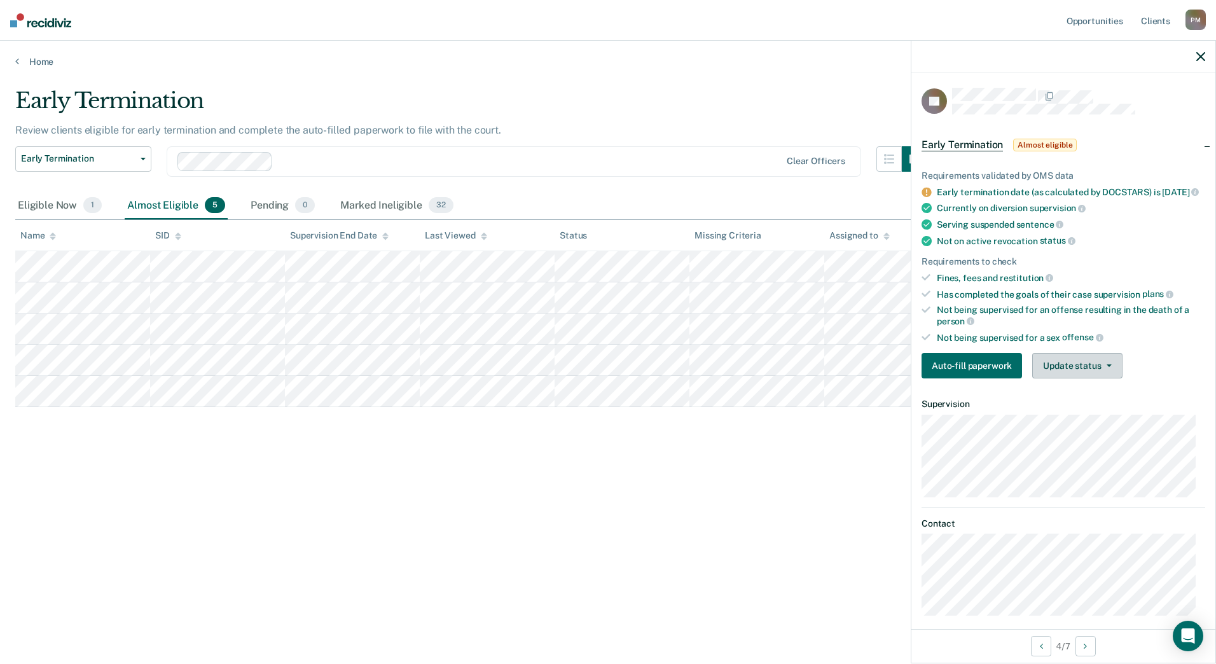
click at [1098, 377] on button "Update status" at bounding box center [1077, 365] width 90 height 25
click at [1099, 427] on button "Mark Ineligible" at bounding box center [1093, 416] width 123 height 20
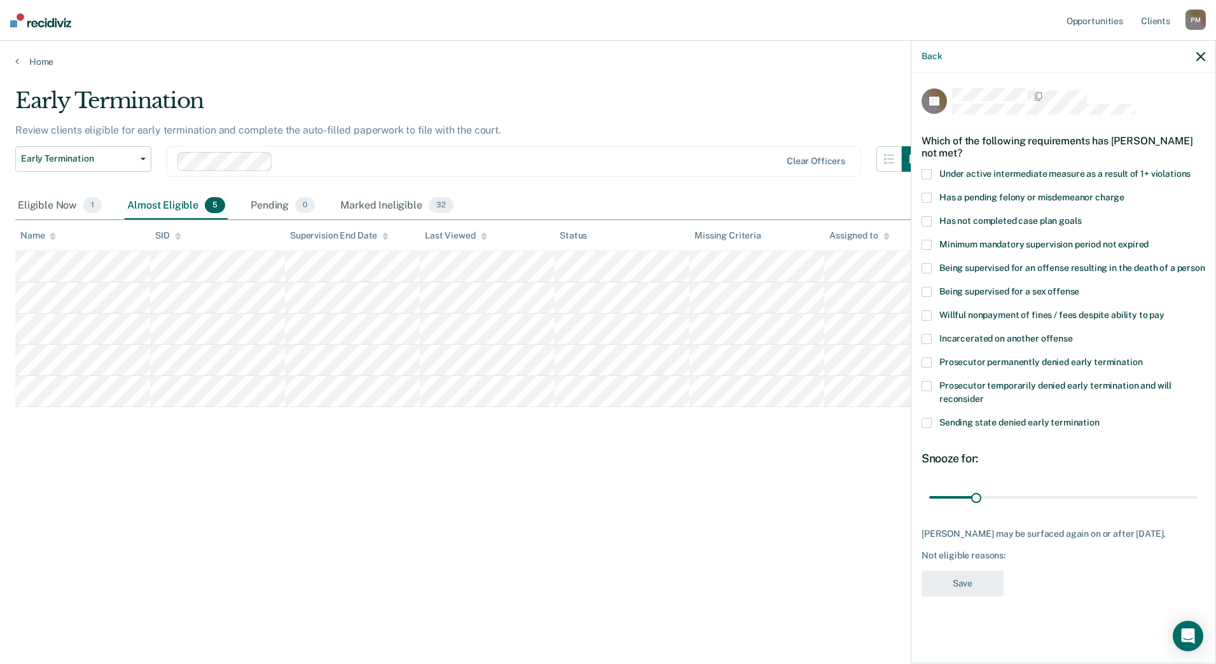
click at [927, 221] on span at bounding box center [926, 221] width 10 height 10
click at [1081, 216] on input "Has not completed case plan goals" at bounding box center [1081, 216] width 0 height 0
drag, startPoint x: 976, startPoint y: 495, endPoint x: 1108, endPoint y: 511, distance: 133.2
type input "122"
click at [1108, 508] on input "range" at bounding box center [1063, 497] width 268 height 22
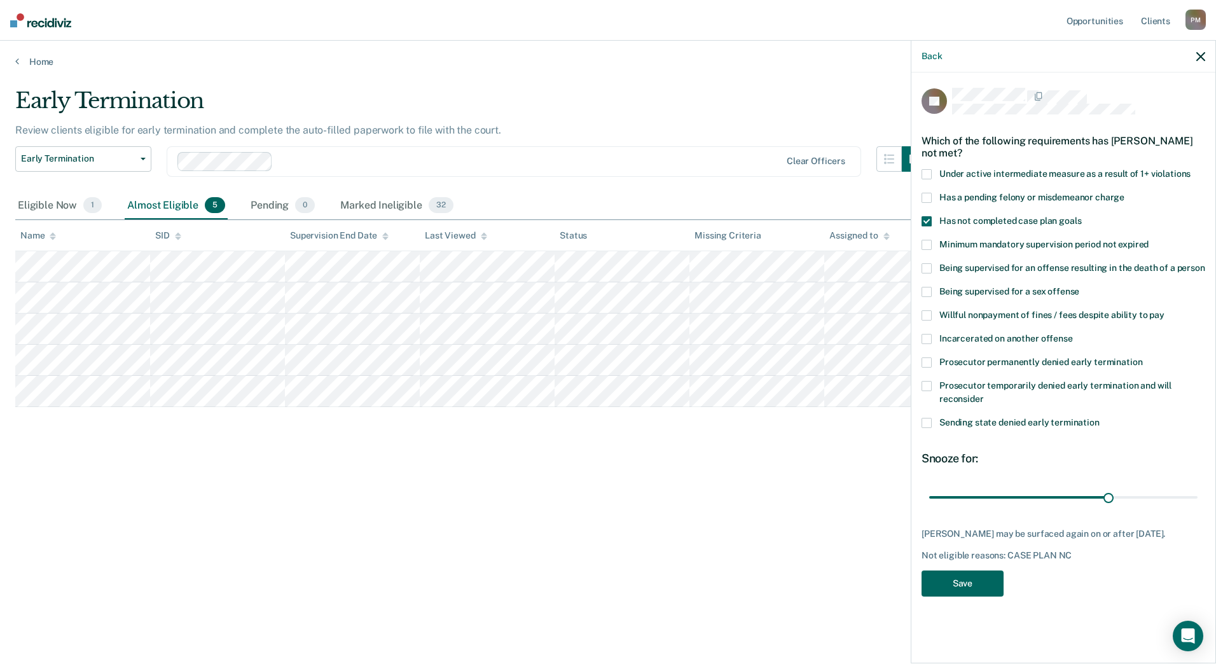
click at [960, 579] on button "Save" at bounding box center [962, 583] width 82 height 26
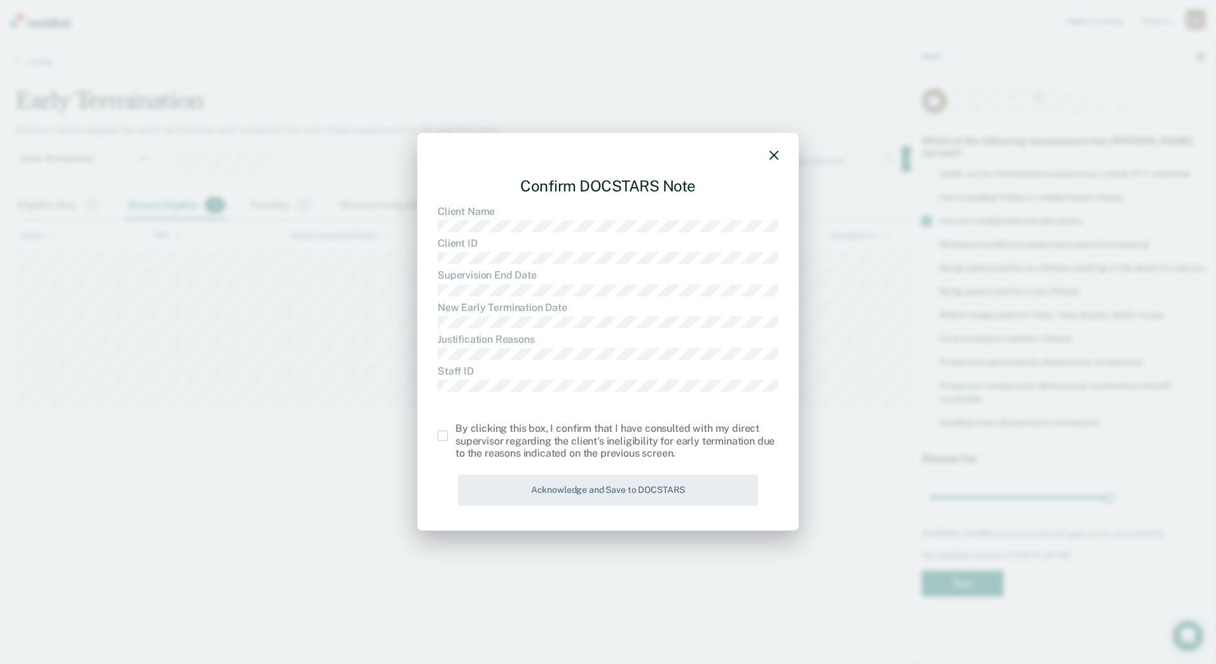
click at [444, 439] on span at bounding box center [442, 435] width 10 height 10
click at [455, 430] on input "checkbox" at bounding box center [455, 430] width 0 height 0
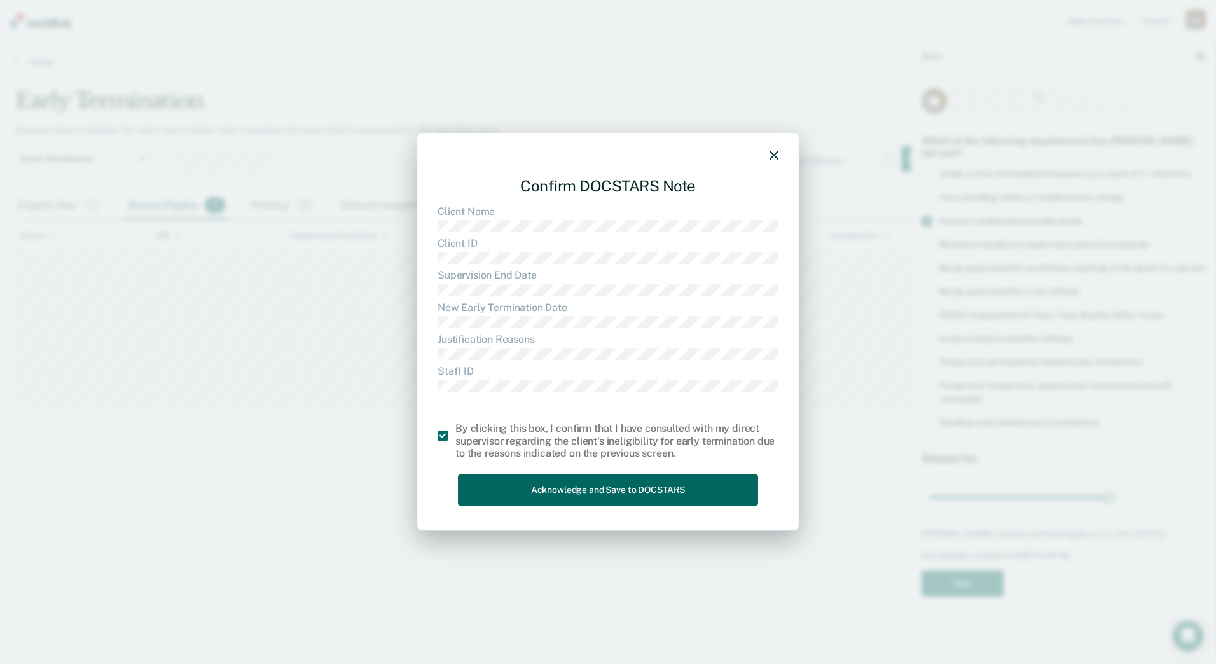
click at [497, 489] on button "Acknowledge and Save to DOCSTARS" at bounding box center [608, 489] width 300 height 31
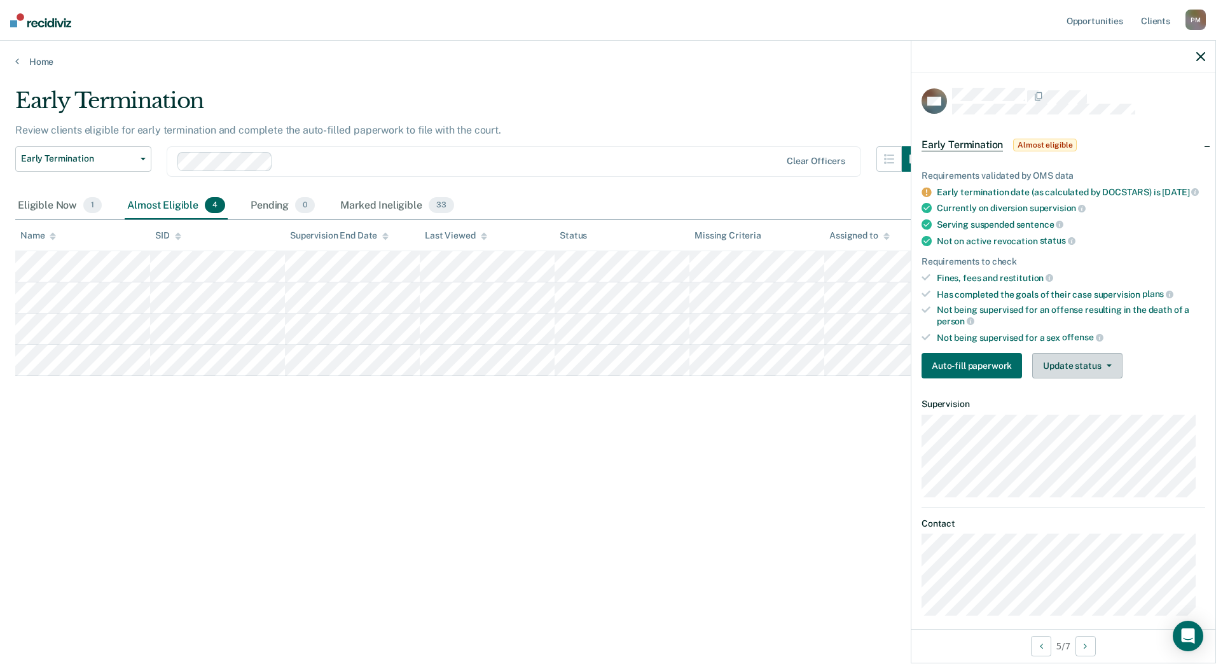
click at [1100, 378] on button "Update status" at bounding box center [1077, 365] width 90 height 25
click at [1089, 427] on button "Mark Ineligible" at bounding box center [1093, 416] width 123 height 20
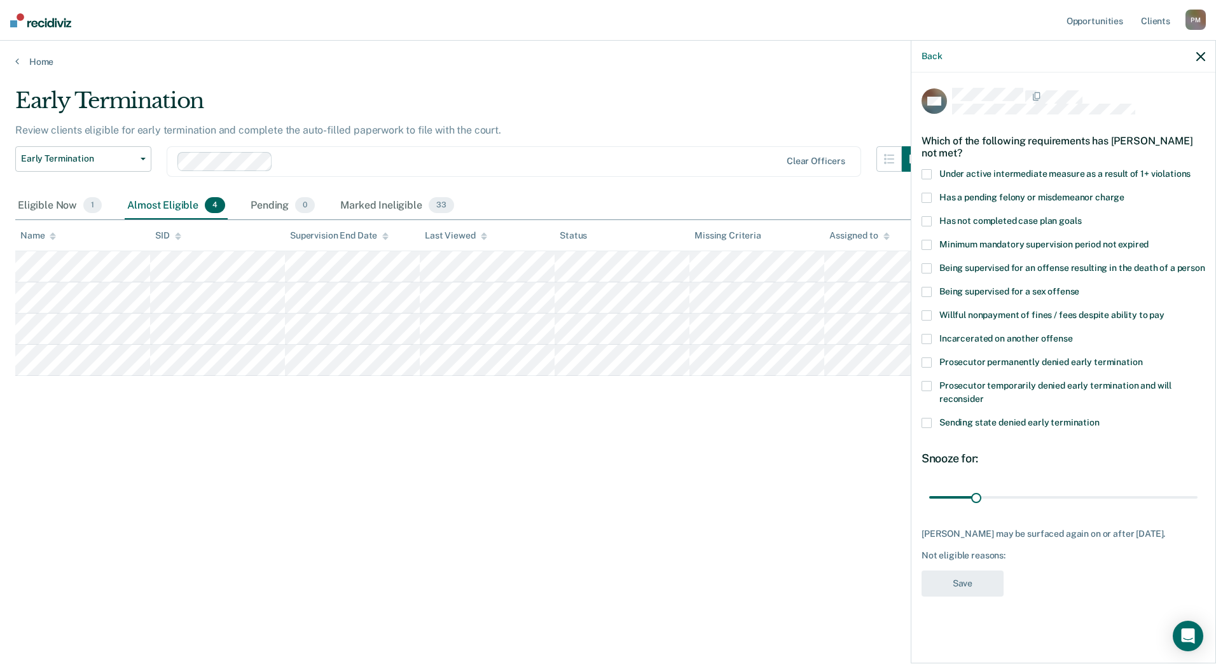
click at [928, 221] on span at bounding box center [926, 221] width 10 height 10
click at [1081, 216] on input "Has not completed case plan goals" at bounding box center [1081, 216] width 0 height 0
drag, startPoint x: 977, startPoint y: 495, endPoint x: 1085, endPoint y: 515, distance: 110.0
click at [1085, 508] on input "range" at bounding box center [1063, 497] width 268 height 22
click at [989, 586] on button "Save" at bounding box center [962, 583] width 82 height 26
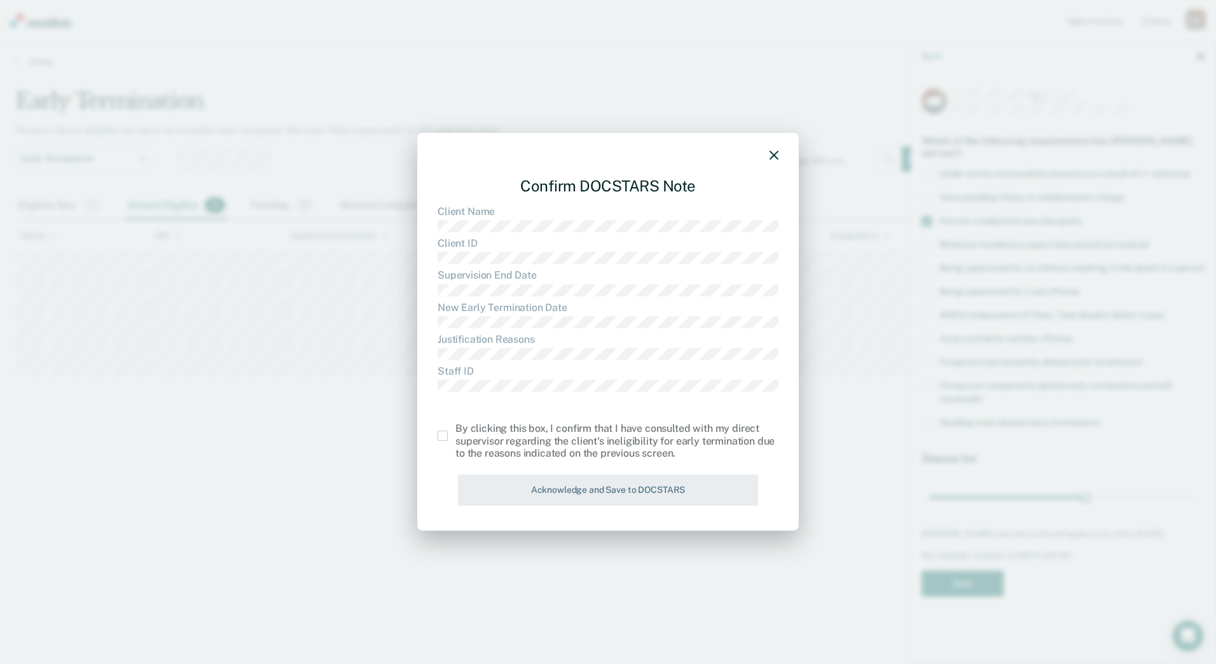
click at [766, 155] on div at bounding box center [607, 157] width 341 height 18
click at [776, 158] on icon "button" at bounding box center [773, 155] width 9 height 9
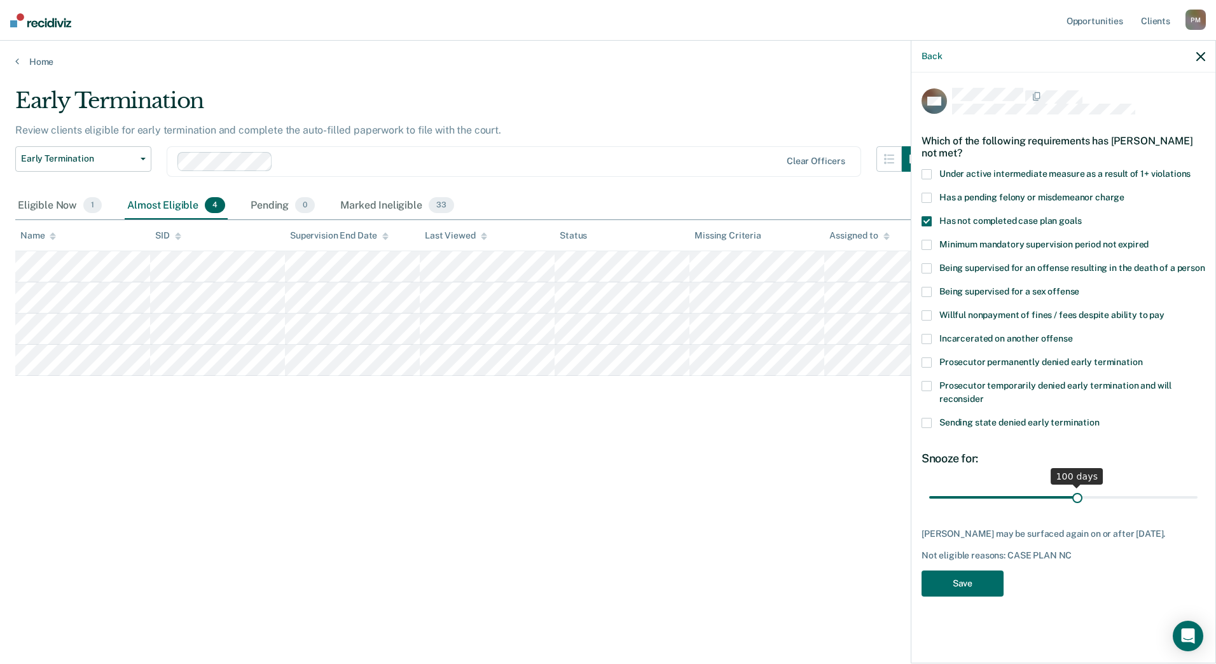
drag, startPoint x: 1087, startPoint y: 497, endPoint x: 1077, endPoint y: 499, distance: 9.7
type input "100"
click at [1077, 499] on input "range" at bounding box center [1063, 497] width 268 height 22
click at [989, 588] on button "Save" at bounding box center [962, 583] width 82 height 26
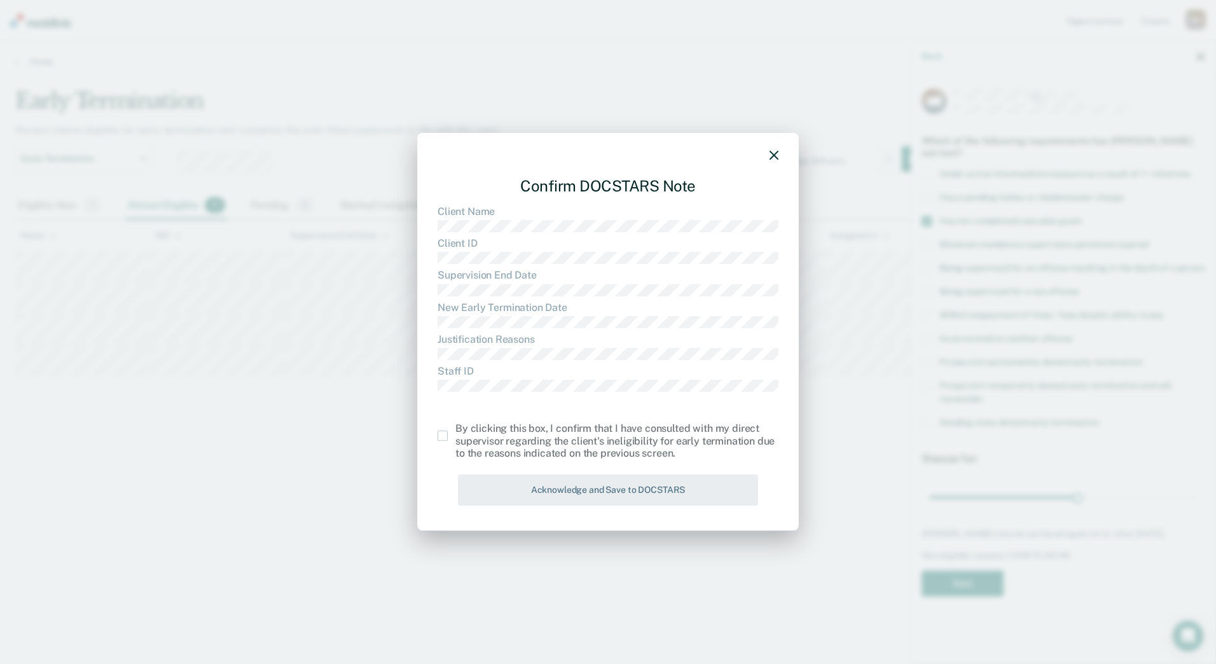
click at [446, 437] on span at bounding box center [442, 435] width 10 height 10
click at [455, 430] on input "checkbox" at bounding box center [455, 430] width 0 height 0
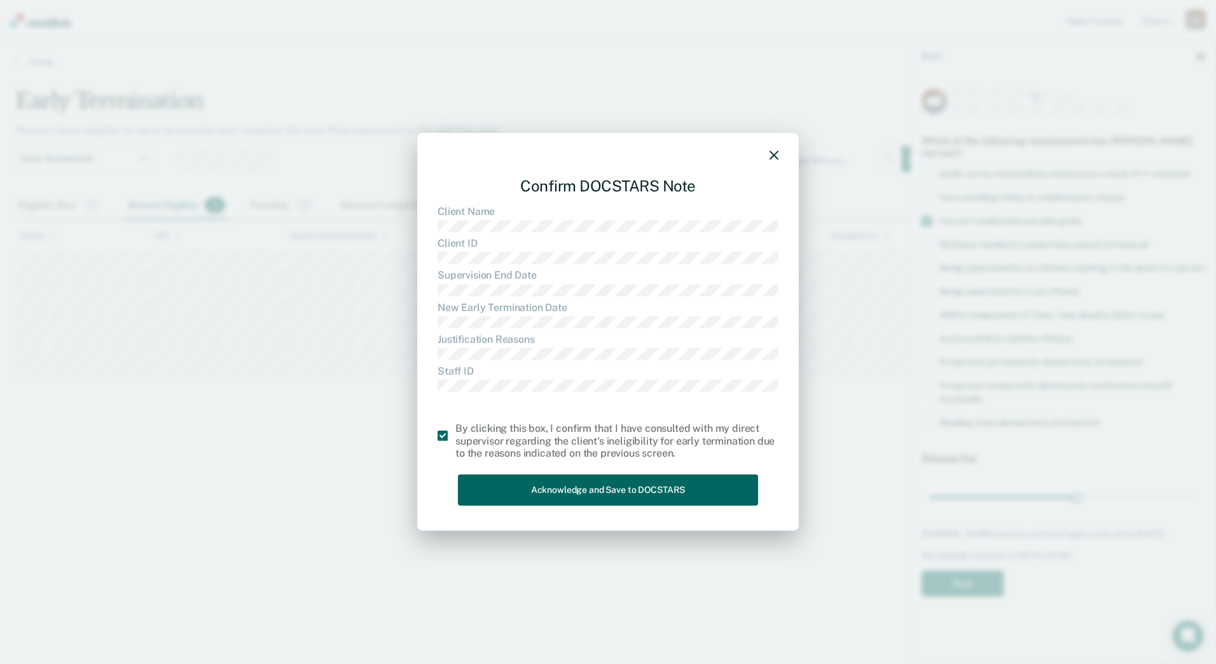
click at [497, 502] on button "Acknowledge and Save to DOCSTARS" at bounding box center [608, 489] width 300 height 31
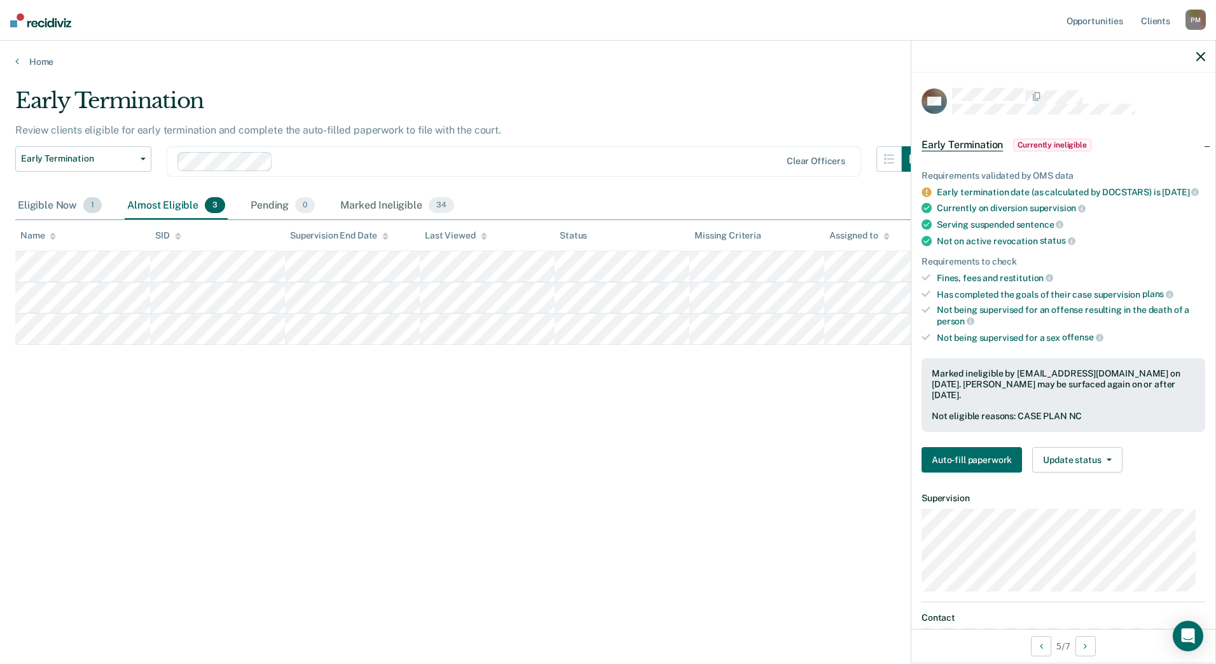
click at [39, 202] on div "Eligible Now 1" at bounding box center [59, 206] width 89 height 28
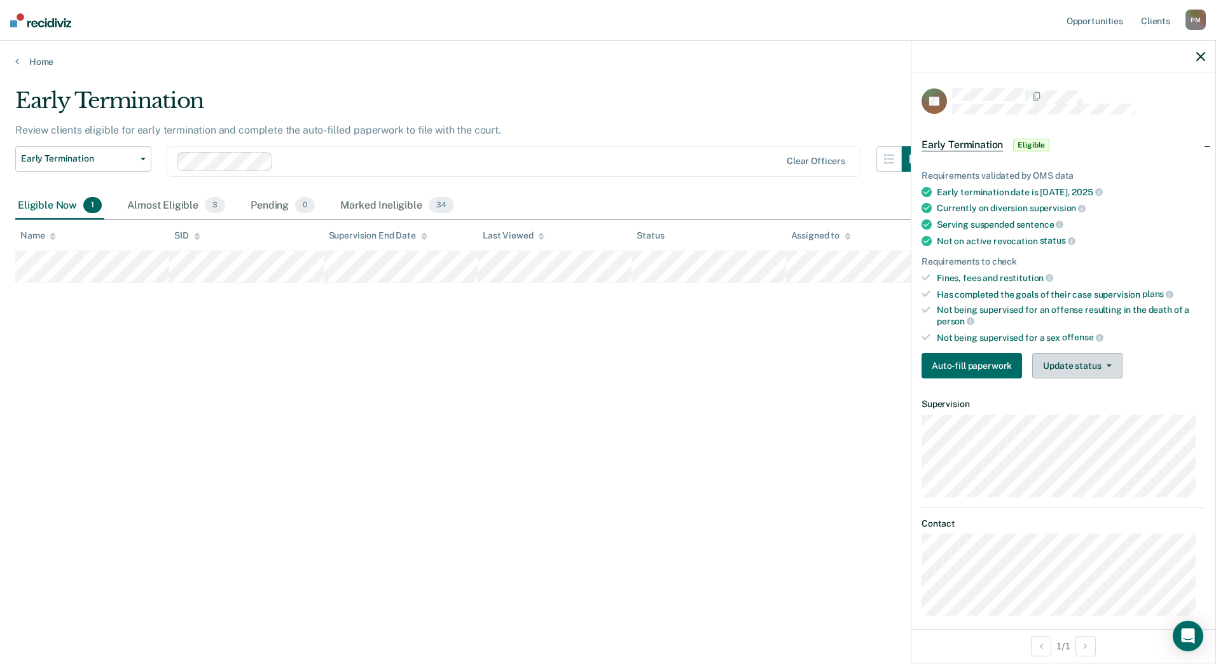
click at [1053, 362] on button "Update status" at bounding box center [1077, 365] width 90 height 25
click at [1071, 426] on article "SL Early Termination Eligible Requirements validated by OMS data Early terminat…" at bounding box center [1063, 352] width 284 height 528
click at [1071, 377] on div "Requirements validated by OMS data Early termination date is Jun 10, 2025 Curre…" at bounding box center [1063, 269] width 304 height 238
click at [1070, 368] on button "Update status" at bounding box center [1077, 365] width 90 height 25
click at [1070, 413] on button "Mark Ineligible" at bounding box center [1093, 416] width 123 height 20
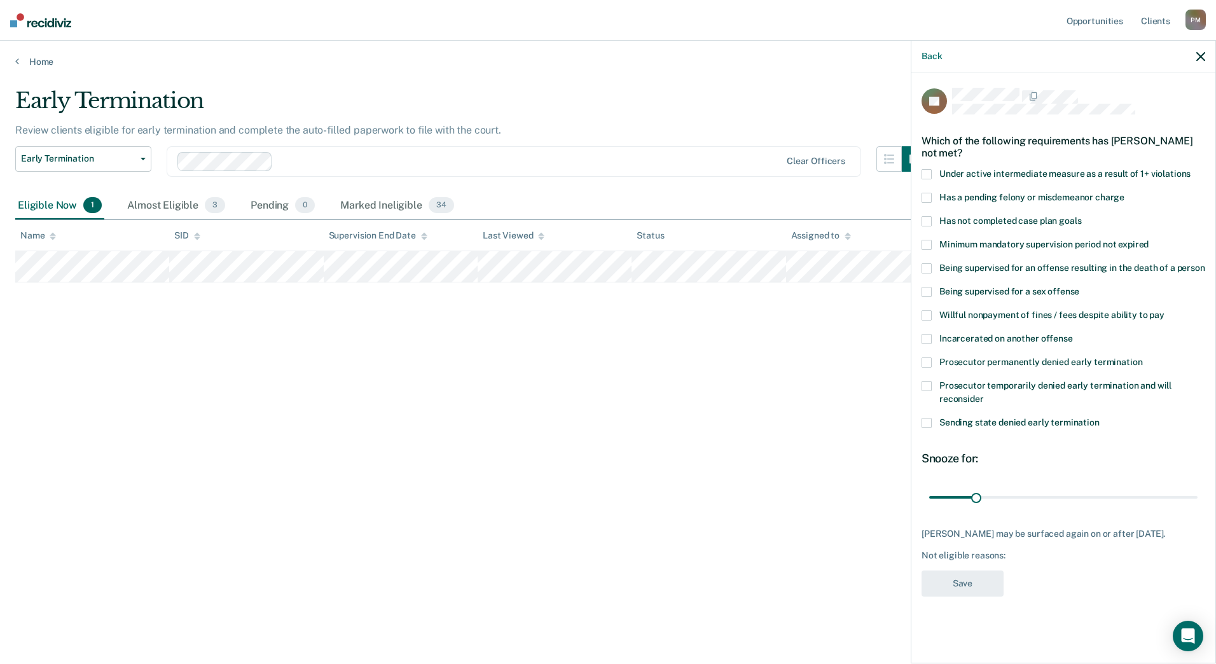
click at [929, 218] on span at bounding box center [926, 221] width 10 height 10
click at [1081, 216] on input "Has not completed case plan goals" at bounding box center [1081, 216] width 0 height 0
click at [964, 584] on button "Save" at bounding box center [962, 583] width 82 height 26
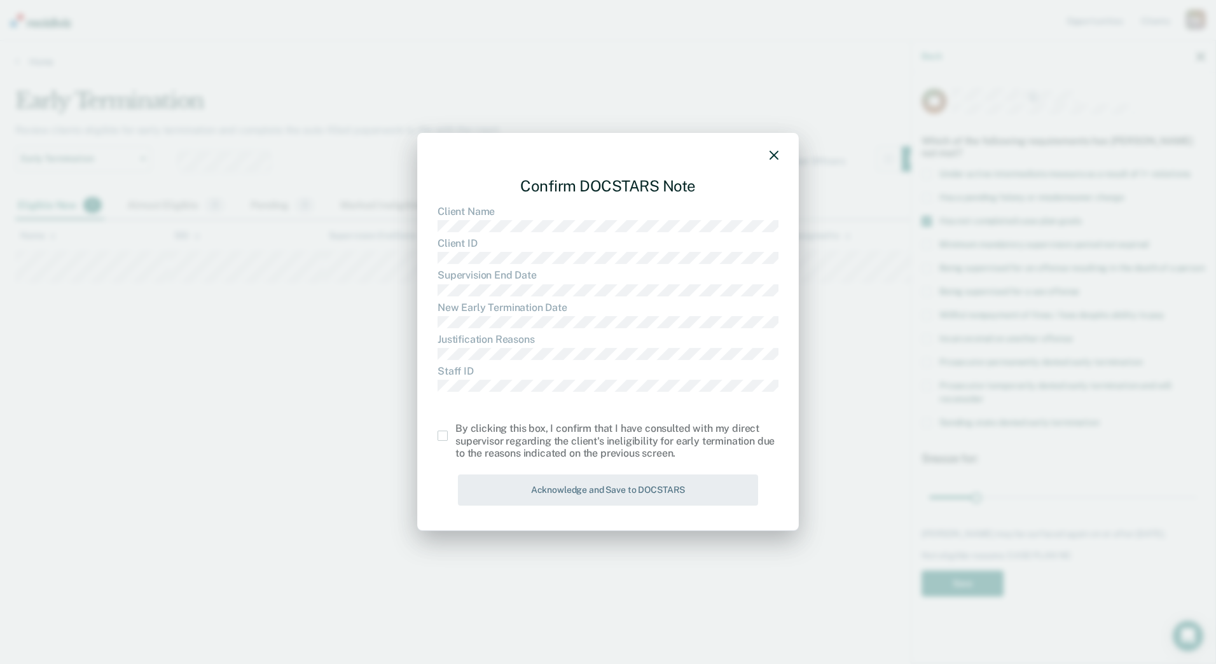
click at [438, 439] on span at bounding box center [442, 435] width 10 height 10
click at [455, 430] on input "checkbox" at bounding box center [455, 430] width 0 height 0
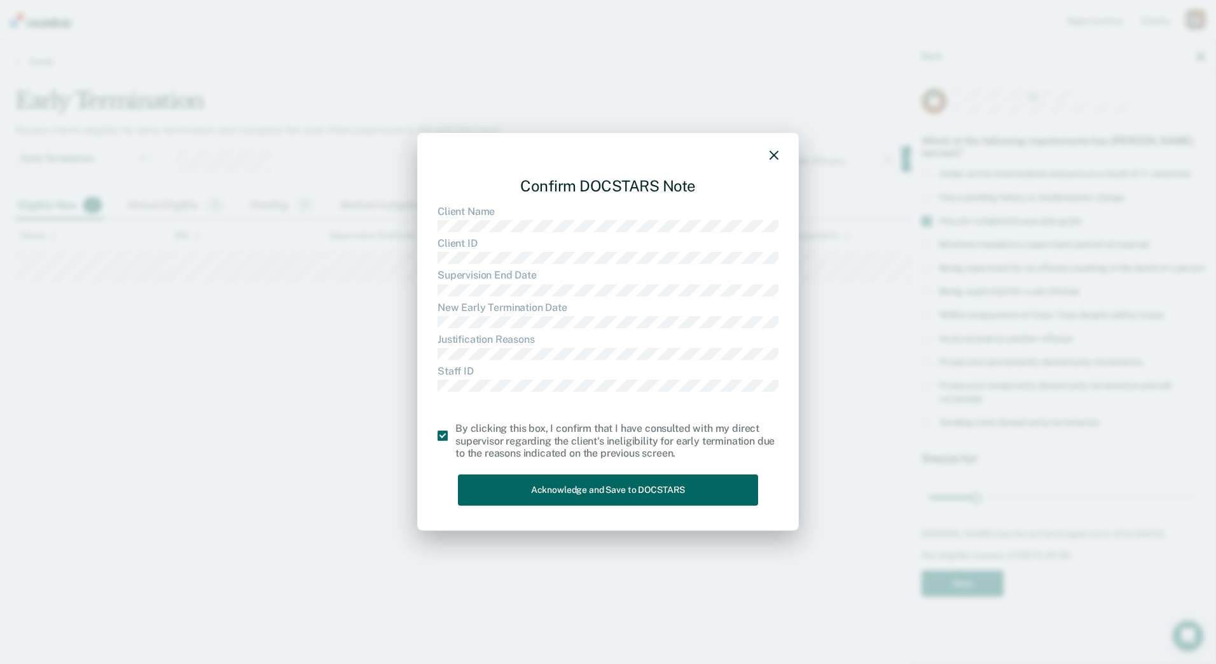
click at [474, 484] on button "Acknowledge and Save to DOCSTARS" at bounding box center [608, 489] width 300 height 31
